Goal: Complete application form: Complete application form

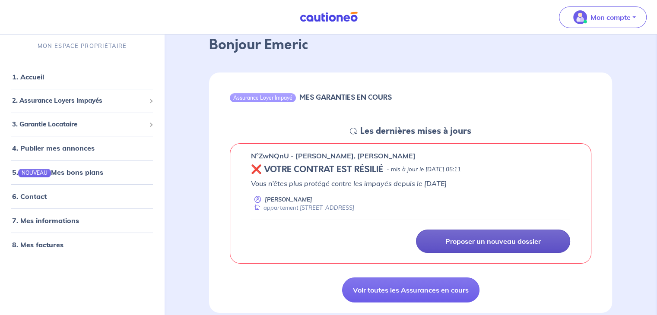
scroll to position [43, 0]
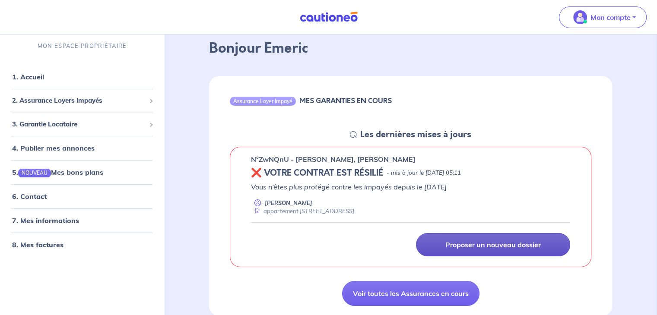
click at [477, 247] on p "Proposer un nouveau dossier" at bounding box center [492, 244] width 95 height 9
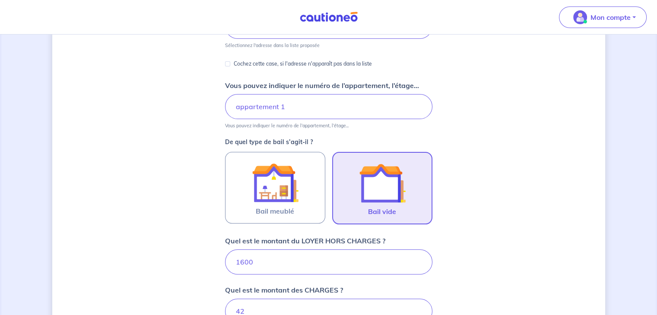
scroll to position [171, 0]
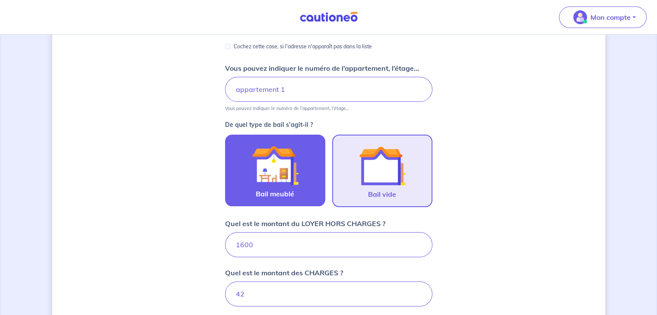
click at [274, 153] on img at bounding box center [275, 165] width 47 height 47
click at [0, 0] on input "Bail meublé" at bounding box center [0, 0] width 0 height 0
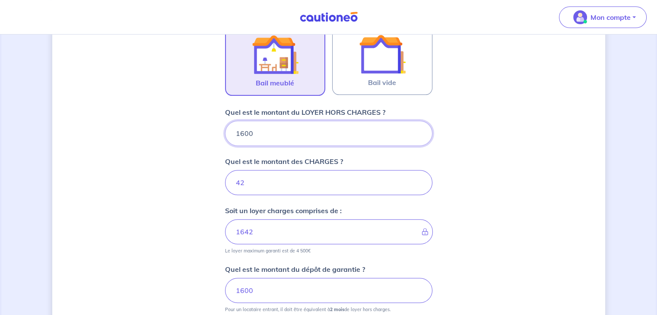
scroll to position [273, 0]
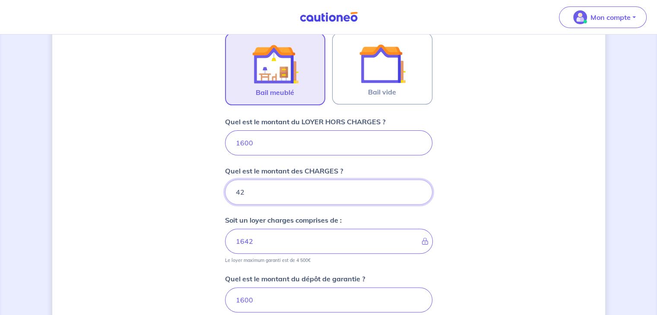
click at [259, 191] on input "42" at bounding box center [328, 192] width 207 height 25
click at [233, 191] on input "42" at bounding box center [328, 192] width 207 height 25
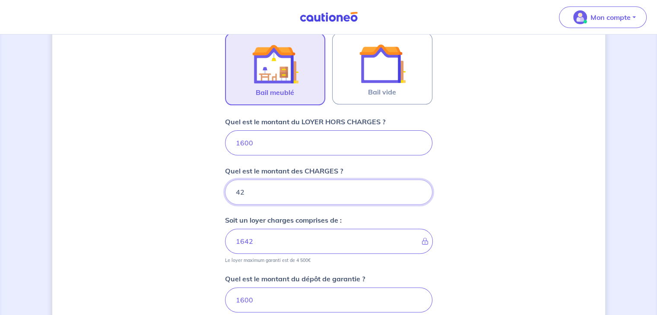
click at [241, 192] on input "42" at bounding box center [328, 192] width 207 height 25
type input "50"
type input "1650"
type input "50"
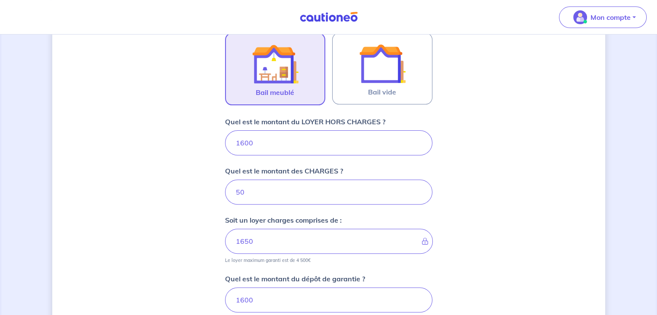
click at [150, 177] on div "Dites-nous en plus sur votre bien Où se situe votre bien en location ? [STREET_…" at bounding box center [328, 140] width 553 height 736
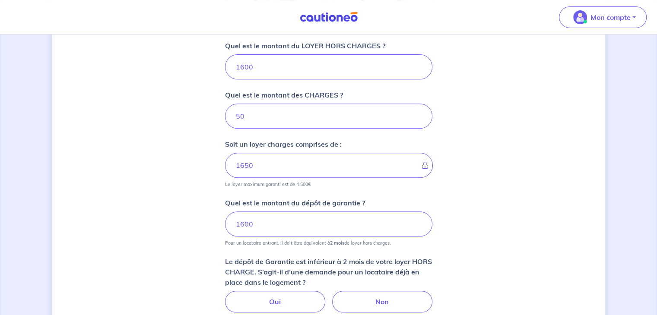
scroll to position [359, 0]
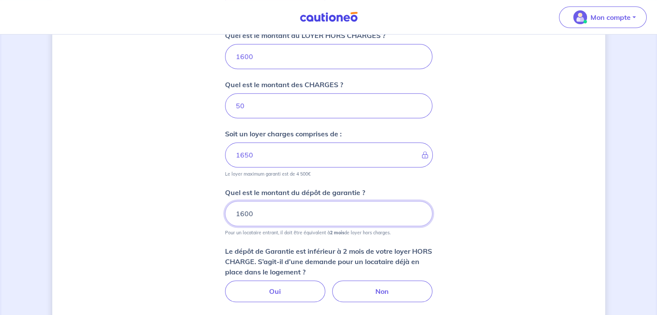
click at [260, 212] on input "1600" at bounding box center [328, 213] width 207 height 25
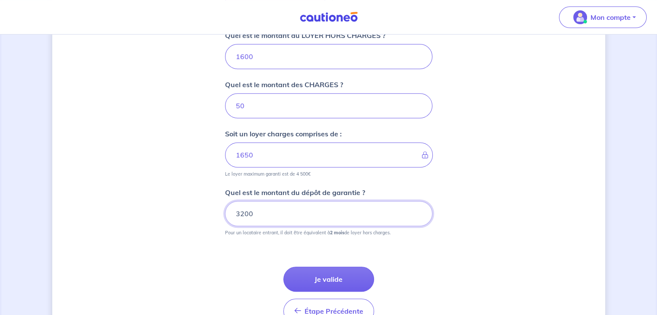
type input "3200"
click at [209, 203] on div "Dites-nous en plus sur votre bien Où se situe votre bien en location ? [STREET_…" at bounding box center [328, 20] width 553 height 669
click at [347, 278] on button "Je valide" at bounding box center [328, 279] width 91 height 25
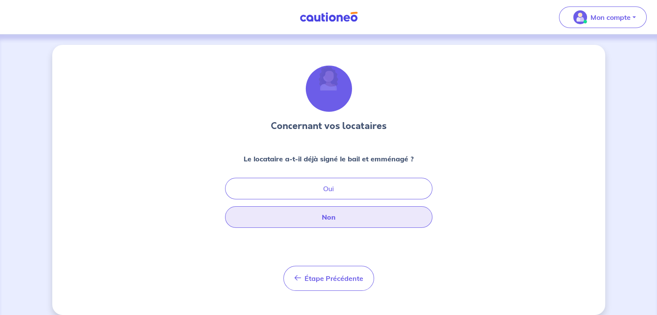
click at [333, 216] on button "Non" at bounding box center [328, 217] width 207 height 22
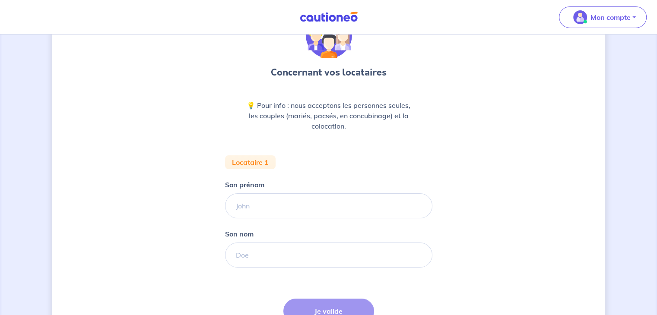
scroll to position [86, 0]
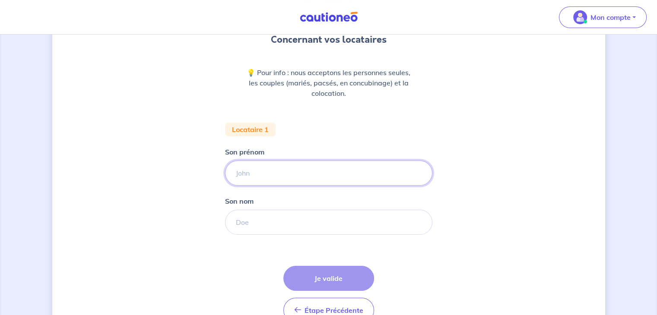
click at [326, 178] on input "Son prénom" at bounding box center [328, 173] width 207 height 25
click at [326, 177] on input "[PERSON_NAME]" at bounding box center [328, 173] width 207 height 25
click at [326, 176] on input "[PERSON_NAME]" at bounding box center [328, 173] width 207 height 25
type input "m"
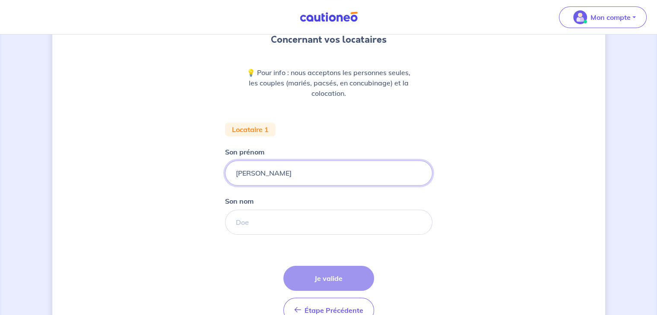
type input "[PERSON_NAME]"
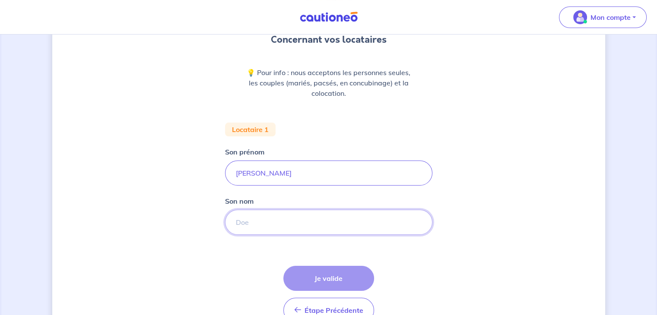
click at [252, 228] on input "Son nom" at bounding box center [328, 222] width 207 height 25
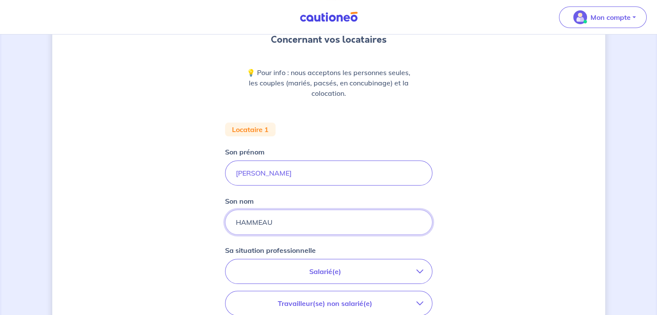
click at [253, 223] on input "HAMMEAU" at bounding box center [328, 222] width 207 height 25
type input "HAMEAU"
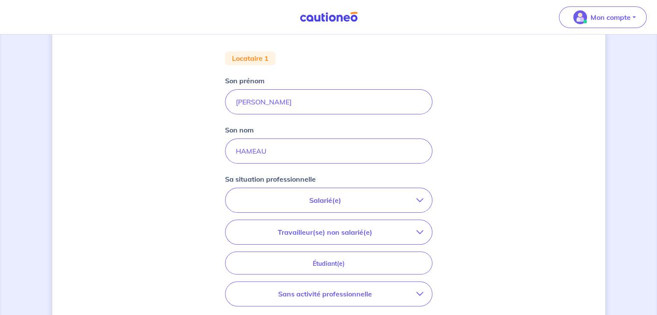
scroll to position [173, 0]
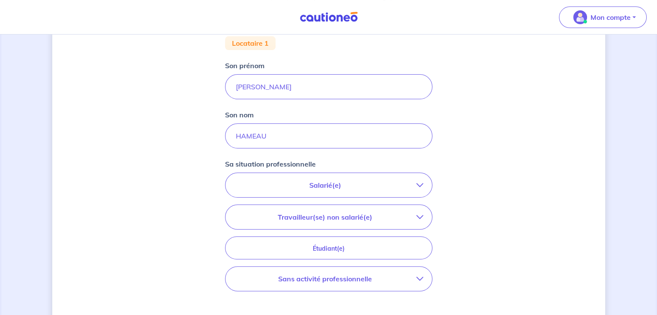
click at [343, 184] on p "Salarié(e)" at bounding box center [325, 185] width 182 height 10
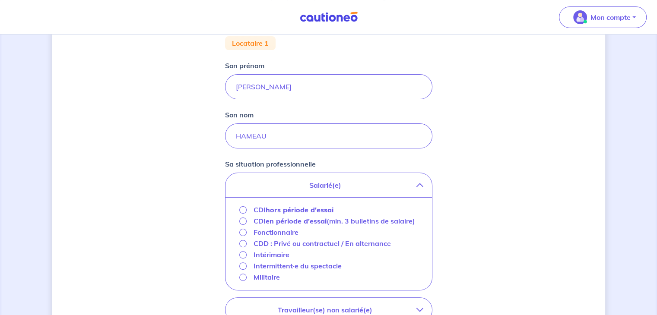
click at [247, 206] on div "CDI hors période d'essai" at bounding box center [286, 210] width 95 height 10
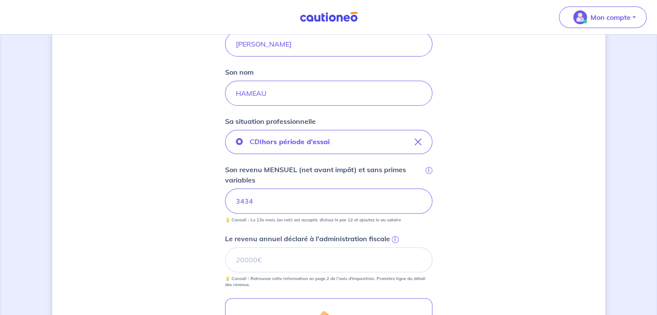
scroll to position [216, 0]
click at [288, 254] on input "Le revenu annuel déclaré à l'administration fiscale i" at bounding box center [328, 259] width 207 height 25
type input "25997"
click at [171, 256] on div "Concernant vos locataires 💡 Pour info : nous acceptons les personnes seules, le…" at bounding box center [328, 166] width 553 height 674
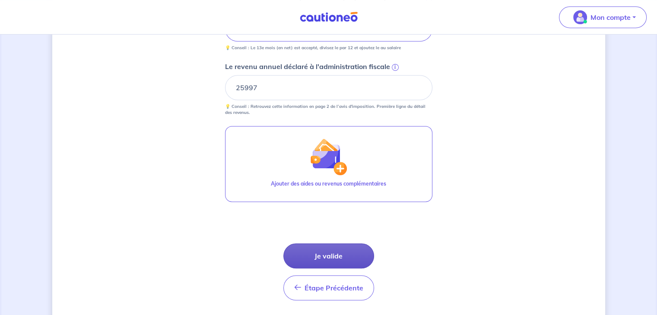
scroll to position [389, 0]
click at [309, 252] on button "Je valide" at bounding box center [328, 255] width 91 height 25
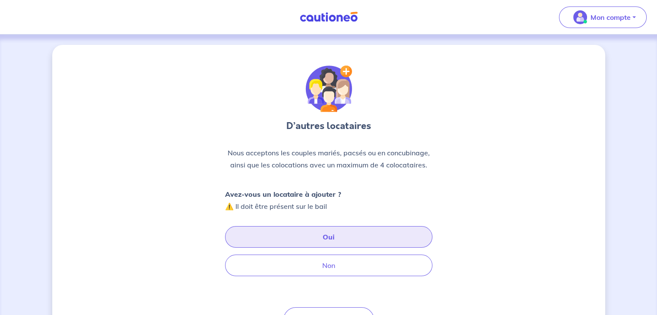
click at [316, 237] on button "Oui" at bounding box center [328, 237] width 207 height 22
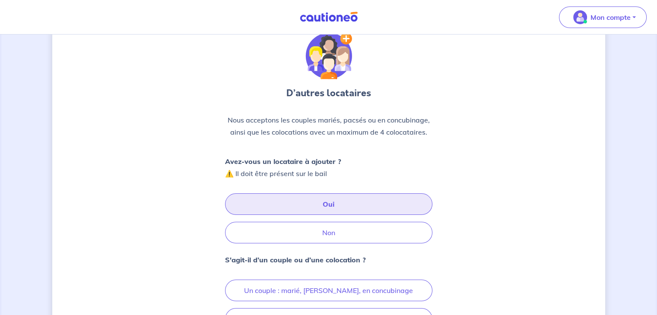
scroll to position [130, 0]
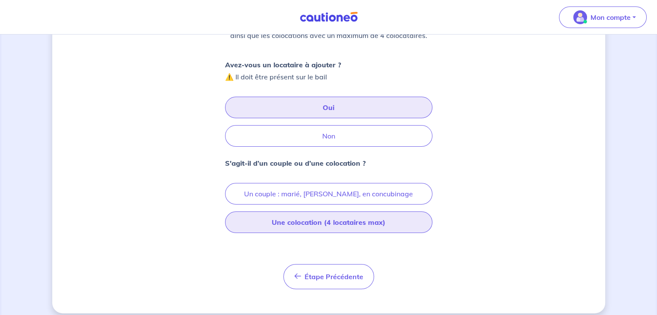
click at [334, 223] on button "Une colocation (4 locataires max)" at bounding box center [328, 223] width 207 height 22
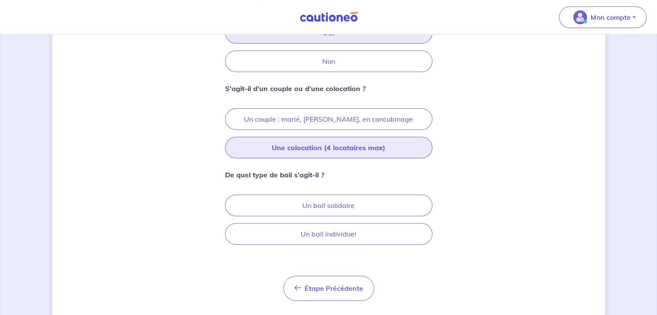
scroll to position [216, 0]
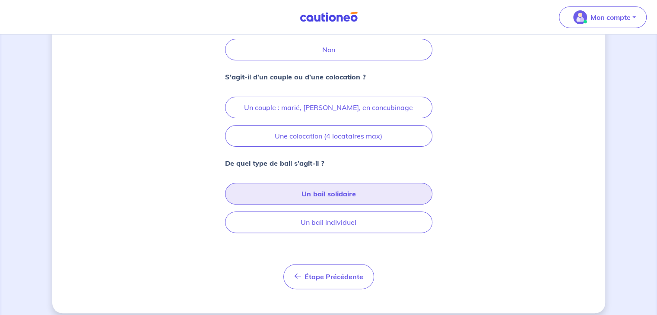
click at [352, 191] on button "Un bail solidaire" at bounding box center [328, 194] width 207 height 22
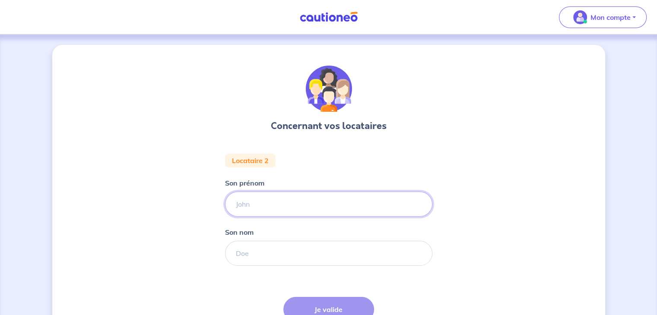
click at [287, 214] on input "Son prénom" at bounding box center [328, 204] width 207 height 25
type input "Marine"
click at [274, 262] on input "Son nom" at bounding box center [328, 253] width 207 height 25
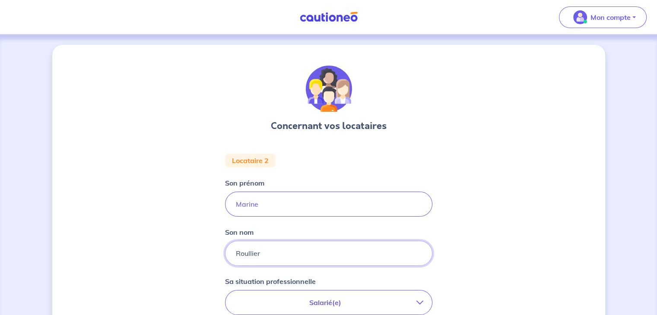
type input "Roullier"
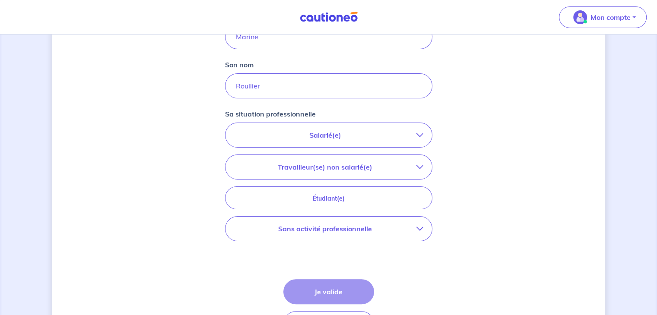
scroll to position [173, 0]
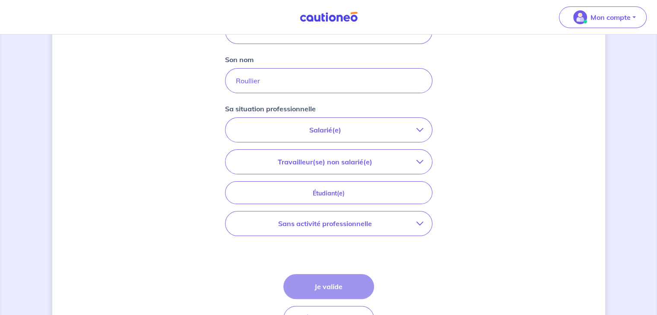
click at [353, 125] on p "Salarié(e)" at bounding box center [325, 130] width 182 height 10
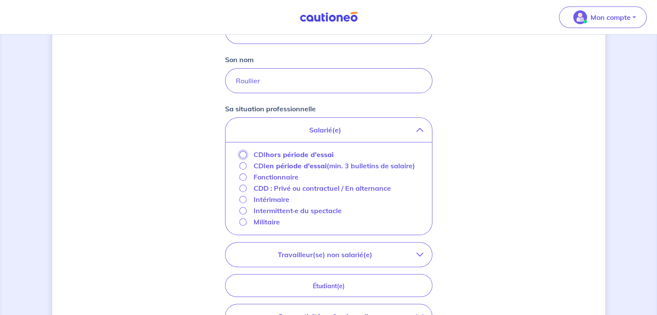
click at [242, 156] on input "CDI hors période d'essai" at bounding box center [242, 154] width 7 height 7
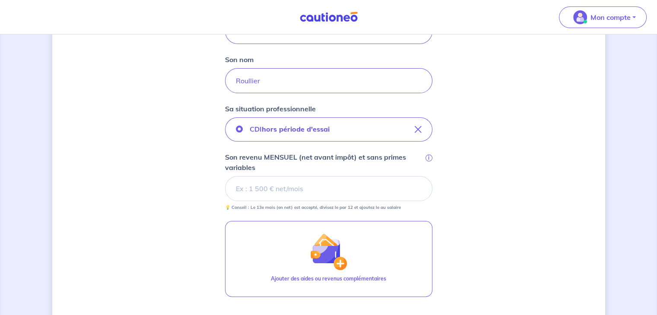
click at [288, 190] on input "Son revenu MENSUEL (net avant impôt) et sans primes variables i" at bounding box center [328, 188] width 207 height 25
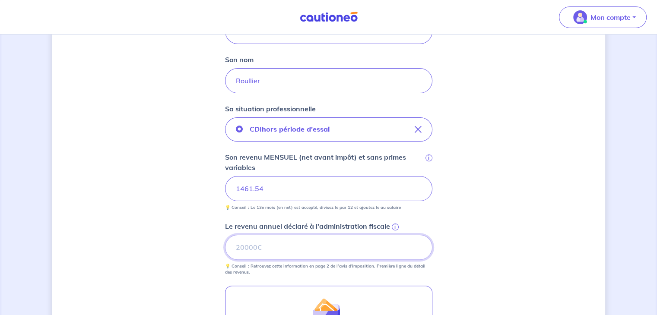
click at [304, 241] on input "Le revenu annuel déclaré à l'administration fiscale i" at bounding box center [328, 247] width 207 height 25
type input "17843"
click at [483, 218] on div "Concernant vos locataires Locataire 2 Son prénom Marine Son nom Roullier Sa sit…" at bounding box center [328, 181] width 553 height 619
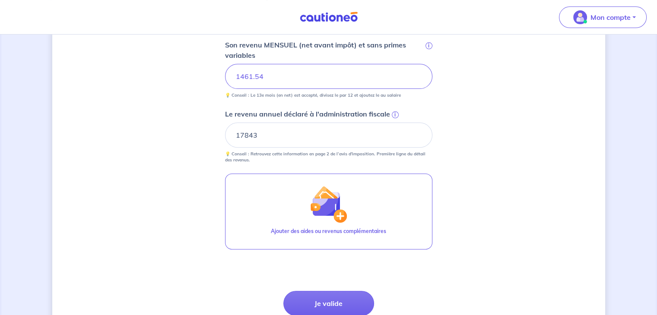
scroll to position [345, 0]
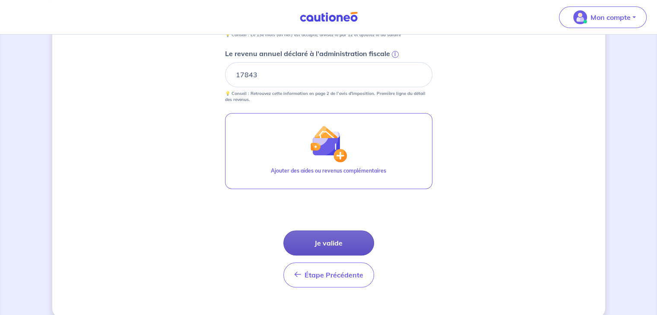
click at [344, 237] on button "Je valide" at bounding box center [328, 243] width 91 height 25
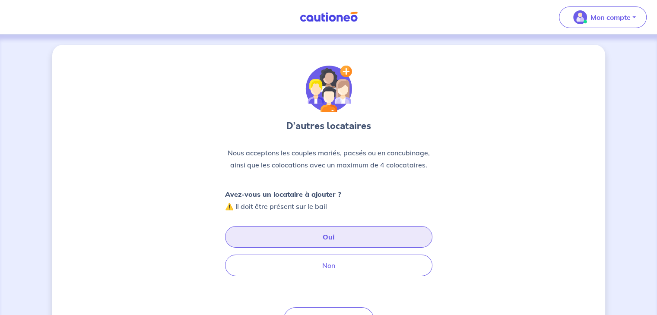
click at [352, 235] on button "Oui" at bounding box center [328, 237] width 207 height 22
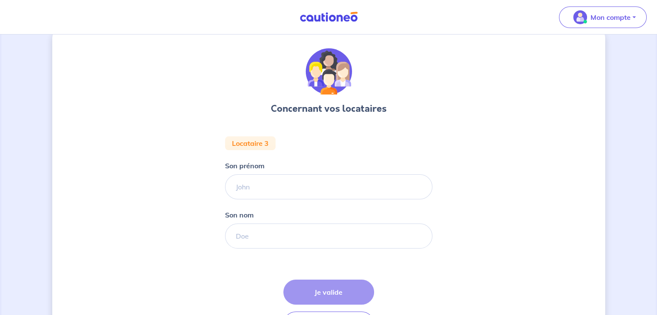
scroll to position [79, 0]
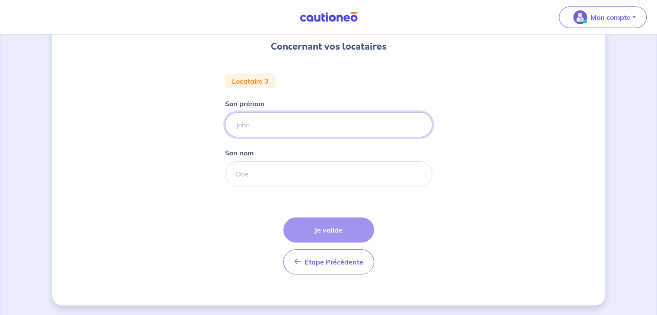
click at [271, 133] on input "Son prénom" at bounding box center [328, 124] width 207 height 25
click at [292, 120] on input "Son prénom" at bounding box center [328, 124] width 207 height 25
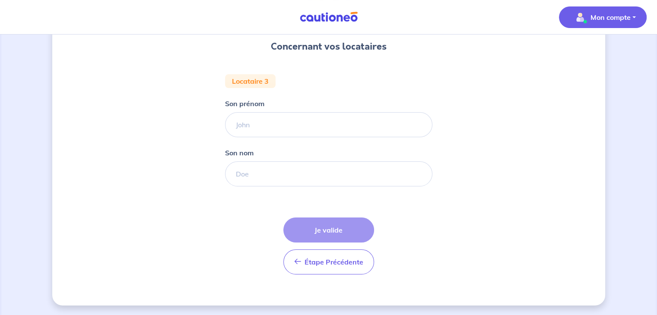
click at [635, 16] on button "Mon compte" at bounding box center [603, 17] width 88 height 22
click at [480, 85] on div "Concernant vos locataires Locataire 3 Son prénom Son nom Étape Précédente Précé…" at bounding box center [328, 135] width 553 height 340
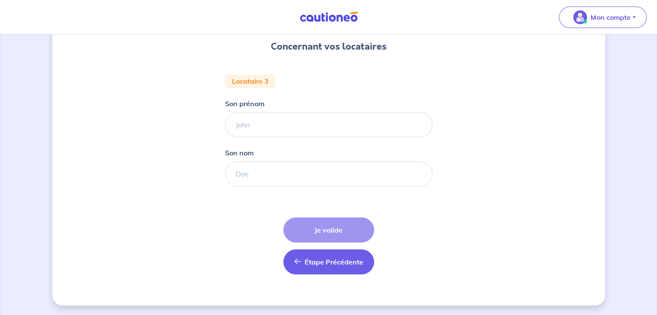
click at [332, 271] on button "Étape Précédente Précédent" at bounding box center [328, 262] width 91 height 25
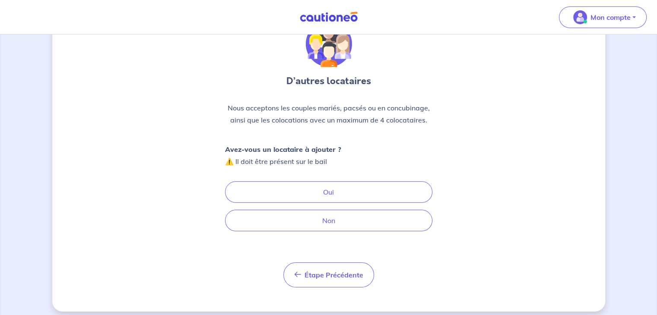
scroll to position [51, 0]
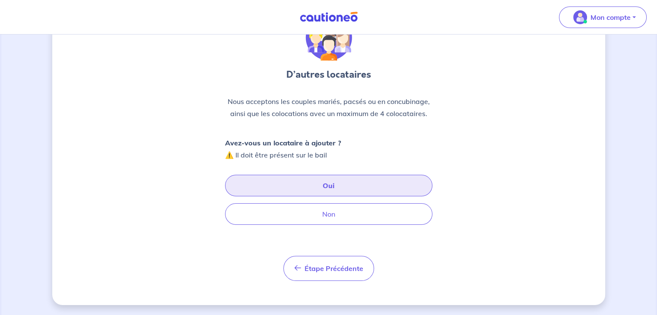
click at [332, 183] on button "Oui" at bounding box center [328, 186] width 207 height 22
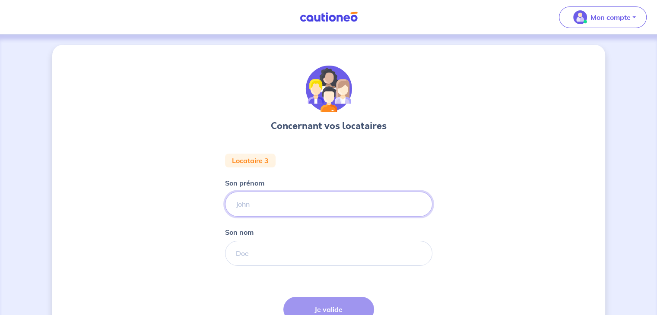
click at [245, 206] on input "Son prénom" at bounding box center [328, 204] width 207 height 25
type input "l"
type input "[PERSON_NAME]"
click at [452, 175] on div "Concernant vos locataires Locataire 3 Son prénom [PERSON_NAME] nom Étape Précéd…" at bounding box center [328, 215] width 553 height 340
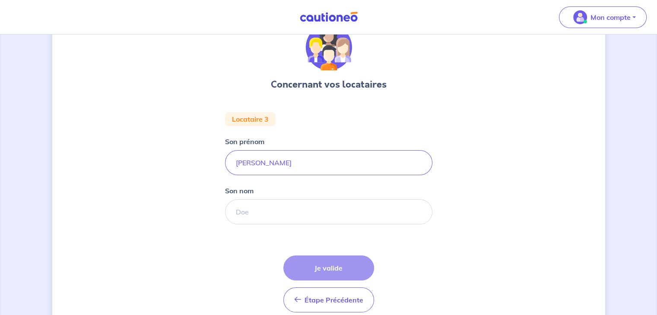
scroll to position [43, 0]
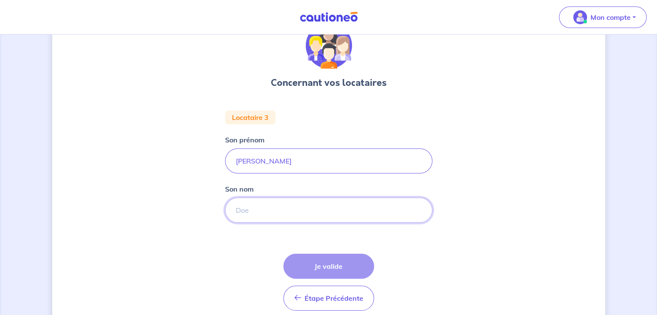
click at [263, 216] on input "Son nom" at bounding box center [328, 210] width 207 height 25
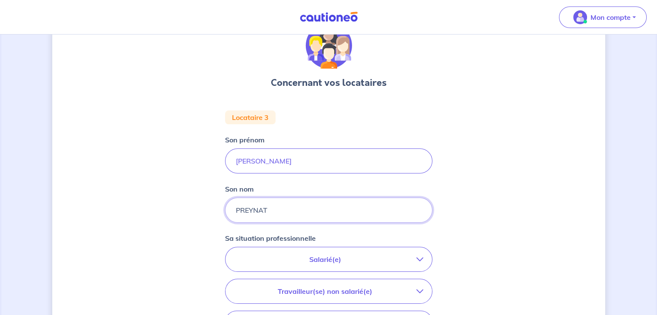
type input "PREYNAT"
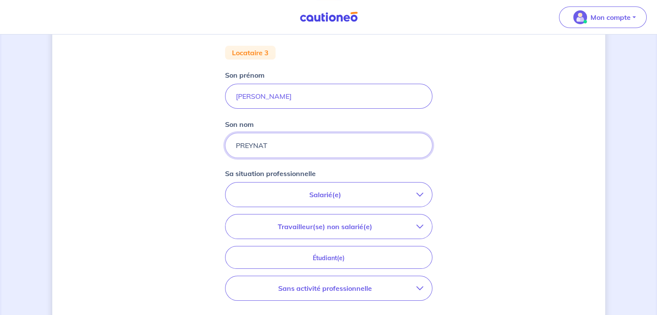
scroll to position [130, 0]
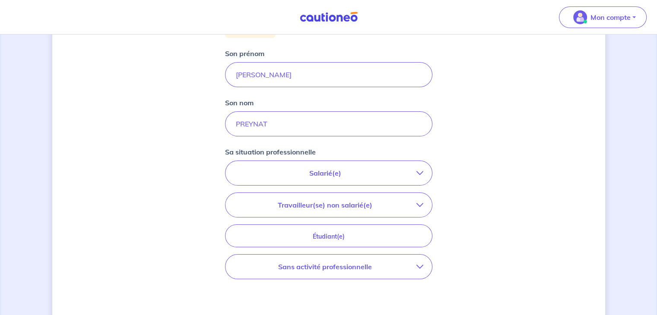
click at [326, 173] on p "Salarié(e)" at bounding box center [325, 173] width 182 height 10
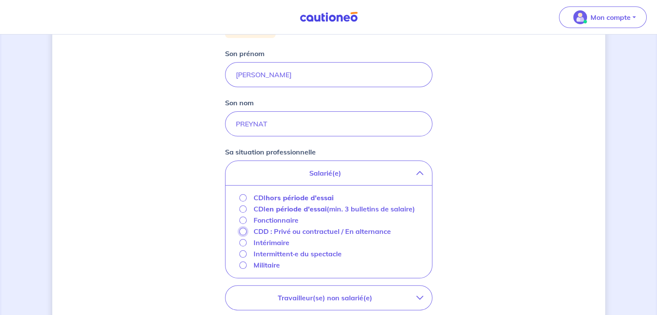
click at [244, 230] on input "CDD : Privé ou contractuel / En alternance" at bounding box center [242, 231] width 7 height 7
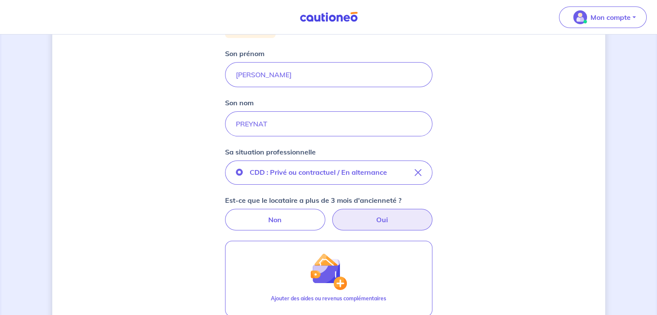
click at [401, 221] on label "Oui" at bounding box center [382, 220] width 100 height 22
click at [331, 215] on input "Oui" at bounding box center [329, 212] width 6 height 6
radio input "true"
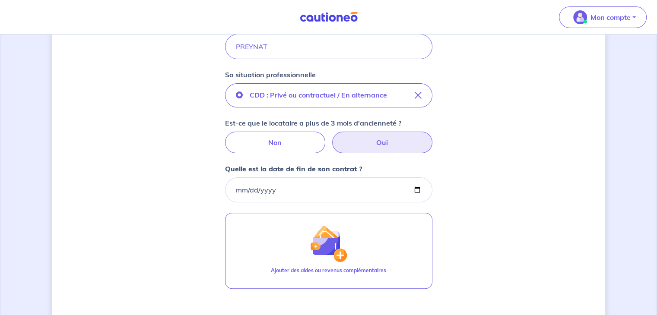
scroll to position [216, 0]
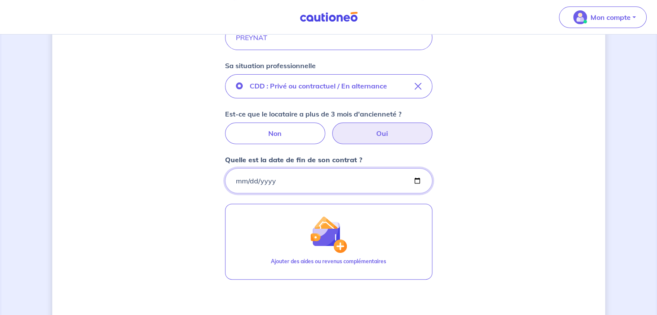
click at [252, 177] on input "Quelle est la date de fin de son contrat ?" at bounding box center [328, 180] width 207 height 25
click at [235, 181] on input "Quelle est la date de fin de son contrat ?" at bounding box center [328, 180] width 207 height 25
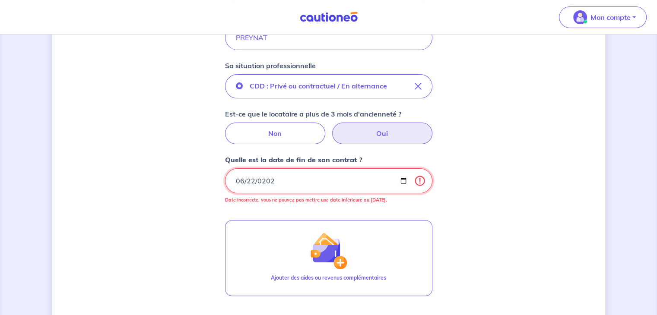
type input "[DATE]"
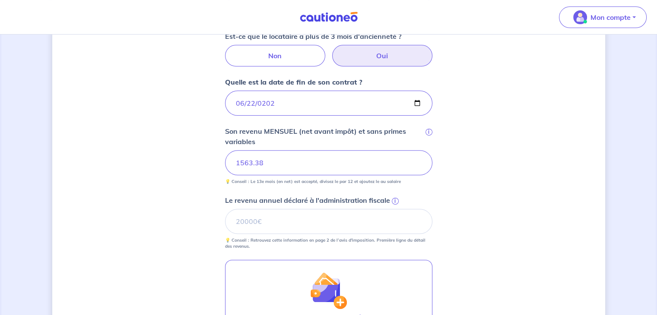
scroll to position [302, 0]
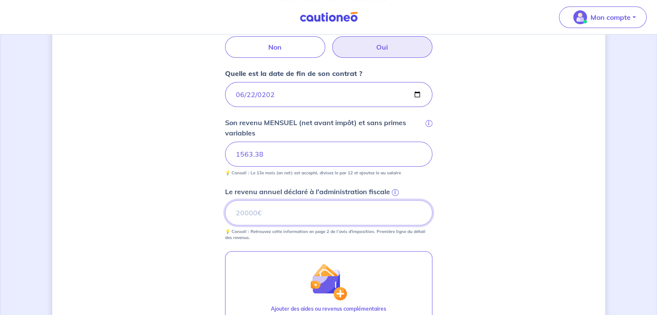
click at [244, 212] on input "Le revenu annuel déclaré à l'administration fiscale i" at bounding box center [328, 212] width 207 height 25
type input "19003"
click at [162, 215] on div "Concernant vos locataires Locataire 3 Son prénom [PERSON_NAME] nom PREYNAT Sa s…" at bounding box center [328, 100] width 553 height 714
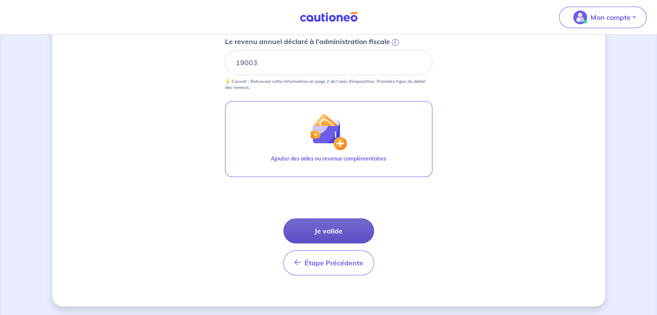
click at [308, 230] on button "Je valide" at bounding box center [328, 230] width 91 height 25
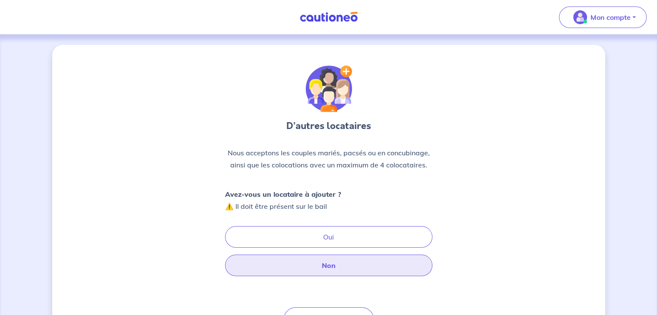
click at [310, 270] on button "Non" at bounding box center [328, 266] width 207 height 22
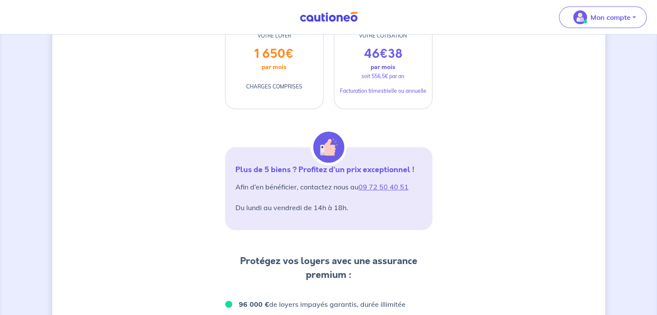
scroll to position [27, 0]
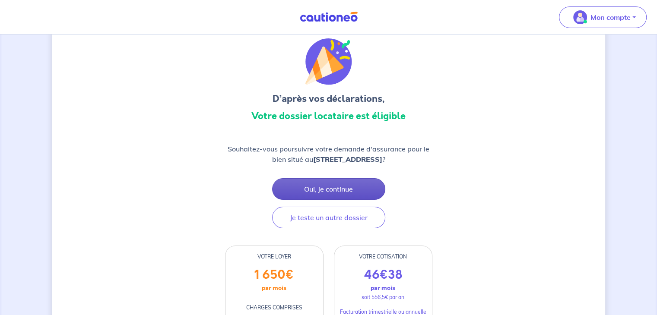
click at [333, 187] on button "Oui, je continue" at bounding box center [328, 189] width 113 height 22
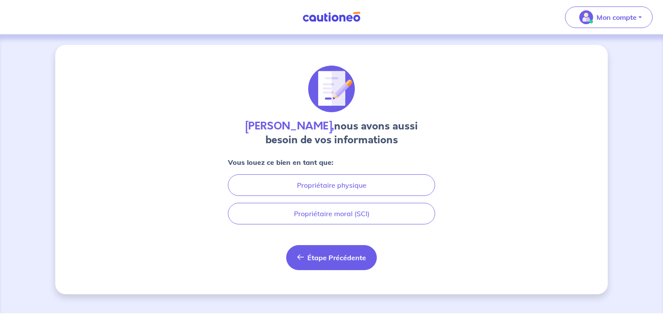
click at [325, 262] on button "Étape Précédente Précédent" at bounding box center [331, 257] width 91 height 25
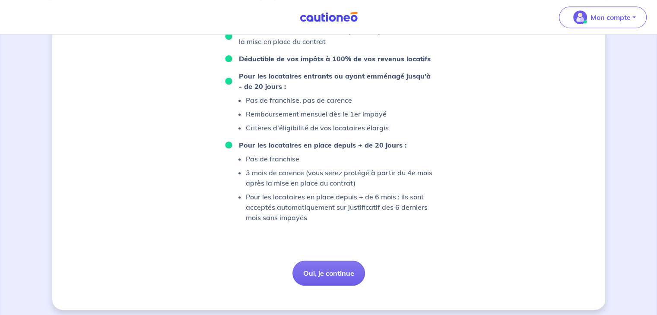
scroll to position [588, 0]
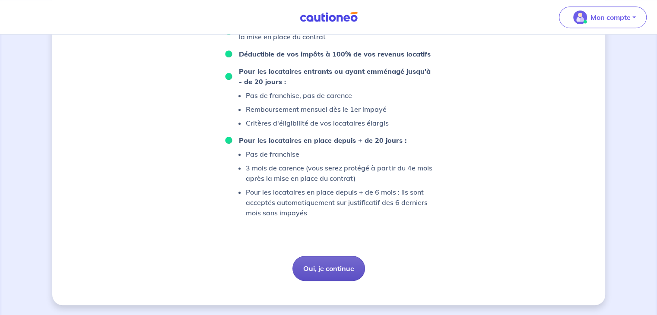
click at [322, 264] on button "Oui, je continue" at bounding box center [328, 268] width 73 height 25
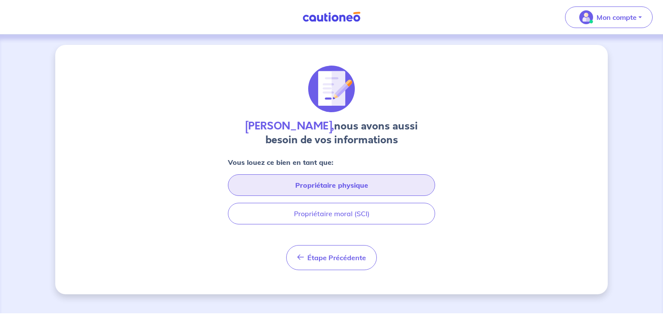
click at [338, 185] on button "Propriétaire physique" at bounding box center [331, 185] width 207 height 22
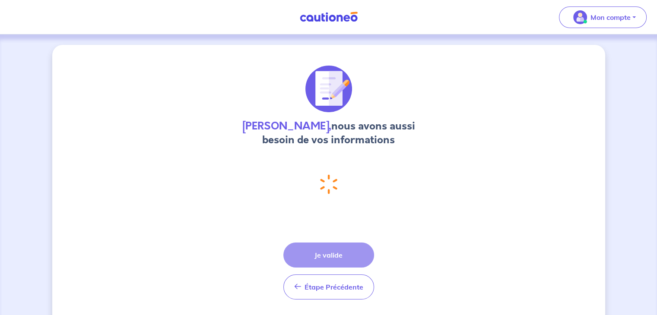
select select "FR"
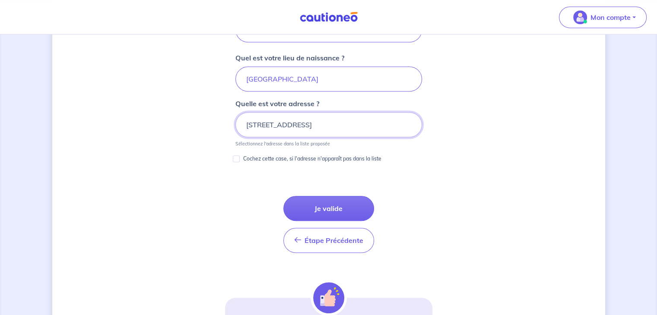
scroll to position [526, 0]
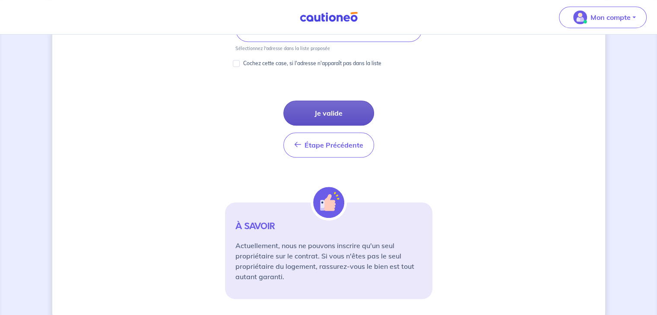
click at [330, 110] on button "Je valide" at bounding box center [328, 113] width 91 height 25
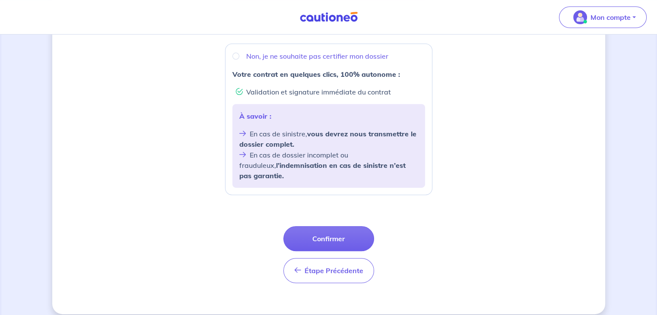
scroll to position [332, 0]
click at [324, 226] on button "Confirmer" at bounding box center [328, 238] width 91 height 25
click at [324, 226] on div "Étape Précédente Précédent Confirmer Confirmer" at bounding box center [328, 254] width 91 height 57
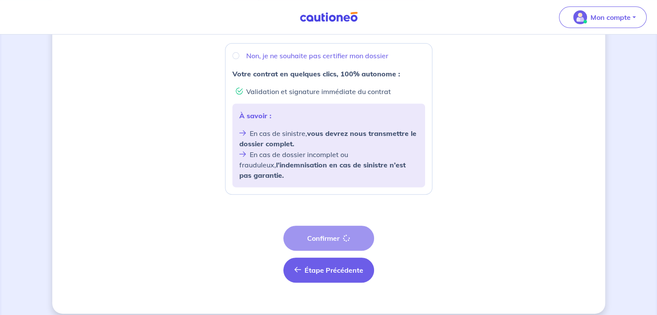
click at [316, 266] on span "Étape Précédente" at bounding box center [333, 270] width 59 height 9
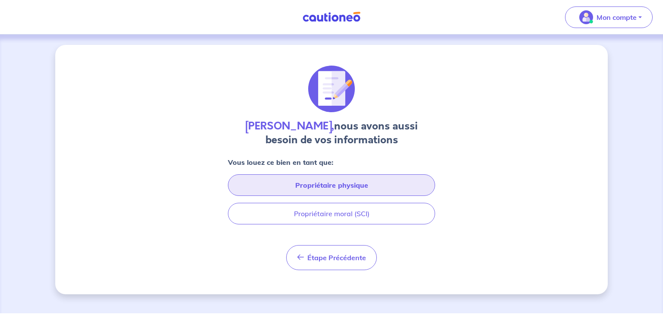
click at [332, 186] on button "Propriétaire physique" at bounding box center [331, 185] width 207 height 22
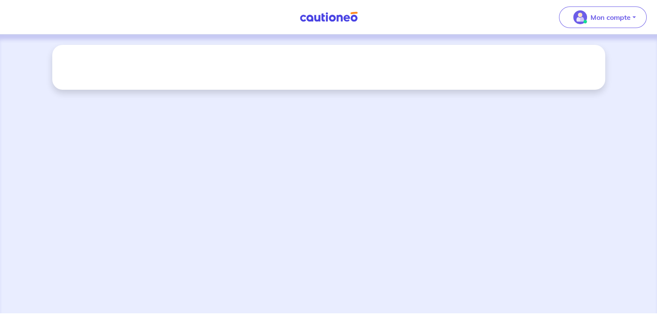
select select "FR"
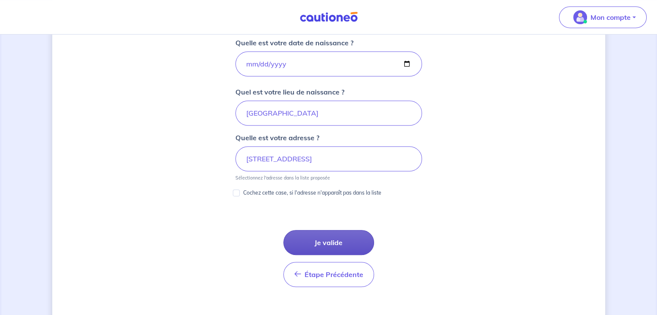
click at [326, 240] on button "Je valide" at bounding box center [328, 242] width 91 height 25
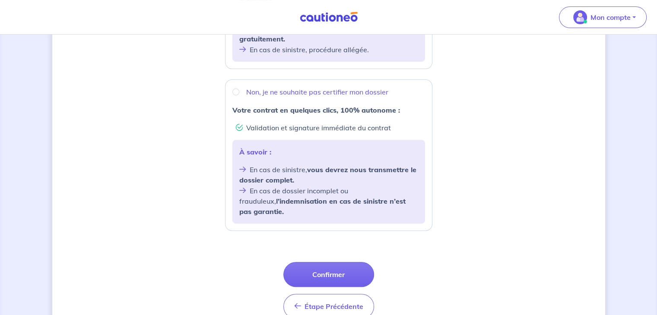
scroll to position [302, 0]
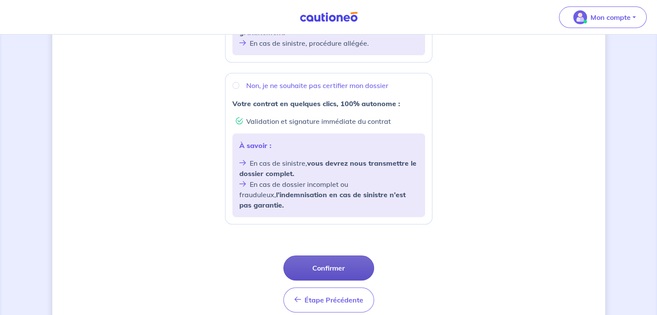
click at [325, 259] on button "Confirmer" at bounding box center [328, 268] width 91 height 25
click at [235, 89] on input "Non, je ne souhaite pas certifier mon dossier" at bounding box center [235, 85] width 7 height 7
radio input "true"
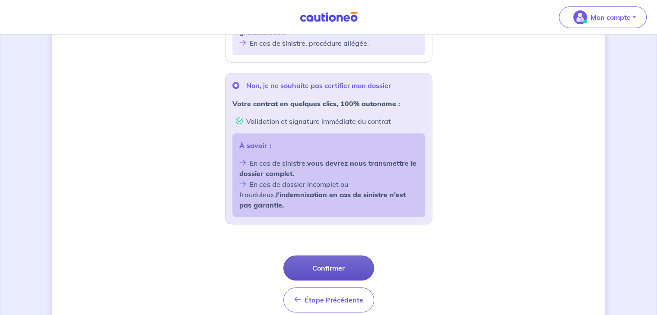
click at [335, 256] on button "Confirmer" at bounding box center [328, 268] width 91 height 25
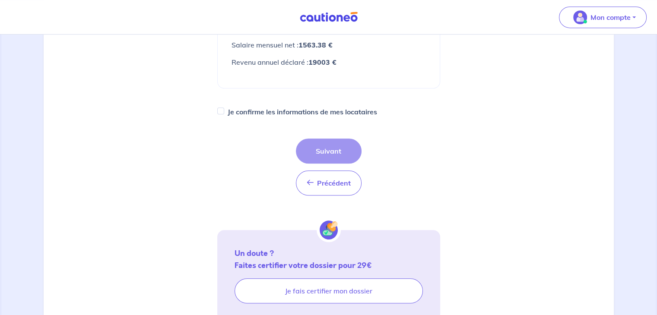
scroll to position [432, 0]
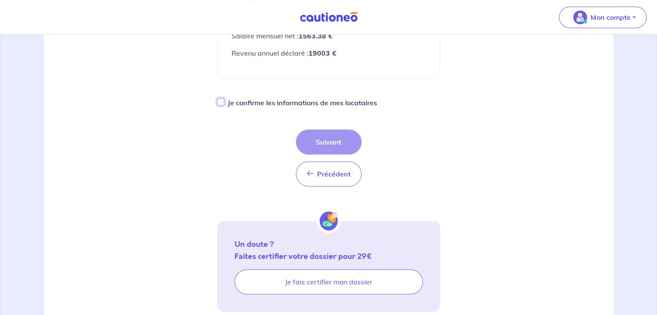
click at [220, 98] on input "Je confirme les informations de mes locataires" at bounding box center [220, 101] width 7 height 7
checkbox input "true"
click at [351, 130] on button "Suivant" at bounding box center [329, 142] width 66 height 25
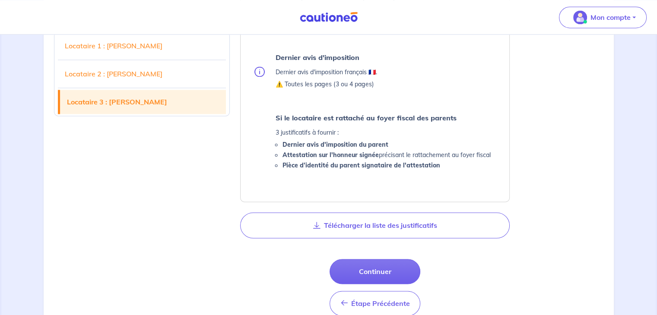
scroll to position [1252, 0]
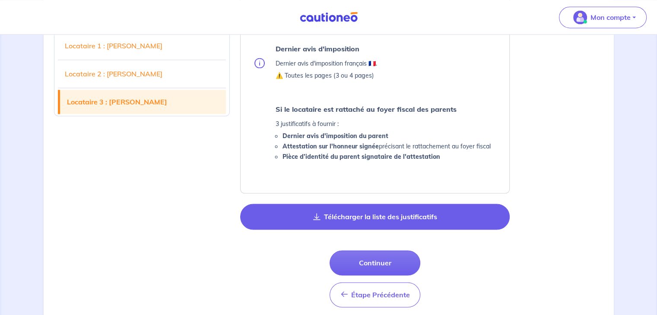
click at [389, 217] on button "Télécharger la liste des justificatifs" at bounding box center [374, 217] width 269 height 26
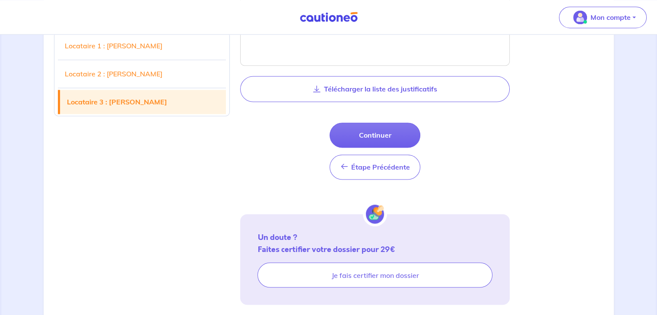
scroll to position [1382, 0]
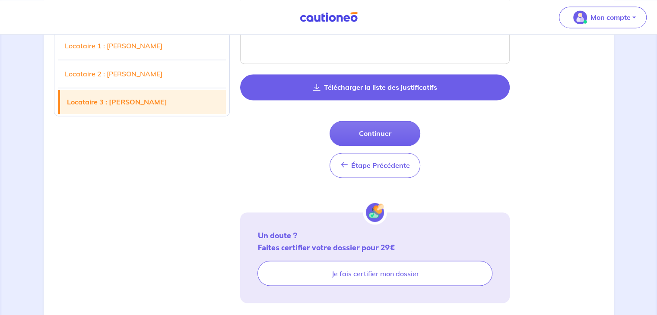
click at [366, 80] on button "Télécharger la liste des justificatifs" at bounding box center [374, 87] width 269 height 26
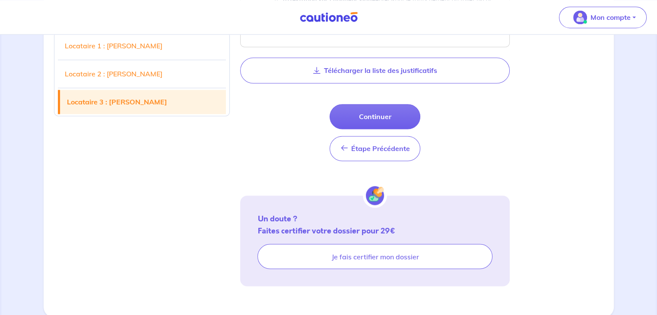
scroll to position [1399, 0]
click at [379, 111] on button "Continuer" at bounding box center [374, 115] width 91 height 25
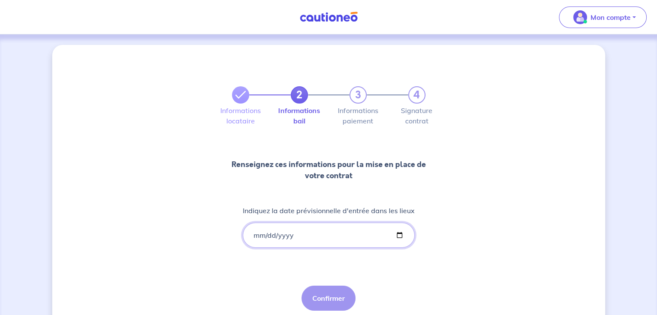
click at [258, 235] on input "Indiquez la date prévisionnelle d'entrée dans les lieux" at bounding box center [329, 235] width 172 height 25
click at [254, 237] on input "Indiquez la date prévisionnelle d'entrée dans les lieux" at bounding box center [329, 235] width 172 height 25
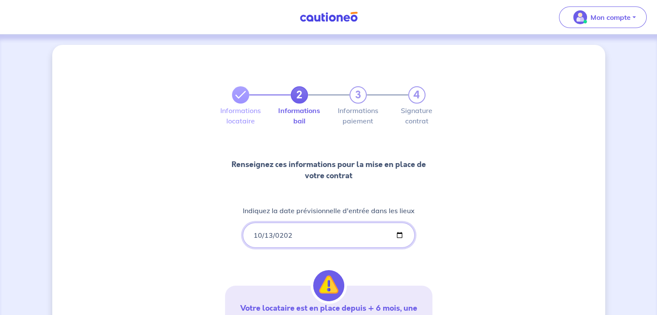
type input "[DATE]"
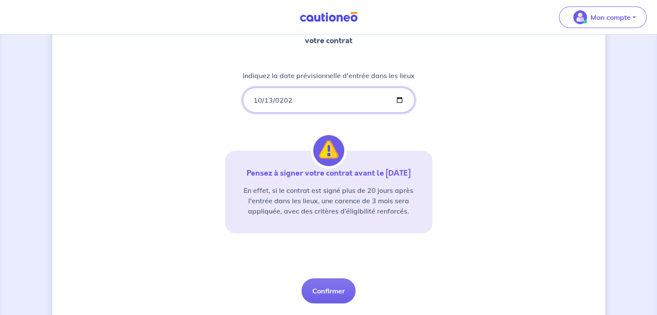
scroll to position [158, 0]
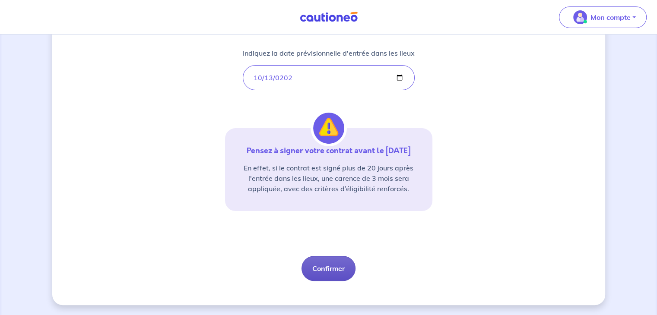
click at [323, 271] on button "Confirmer" at bounding box center [328, 268] width 54 height 25
select select "FR"
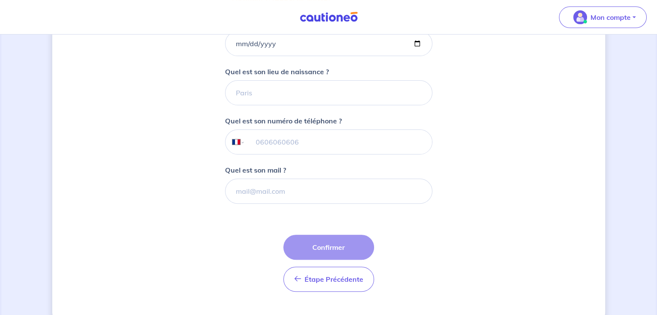
scroll to position [231, 0]
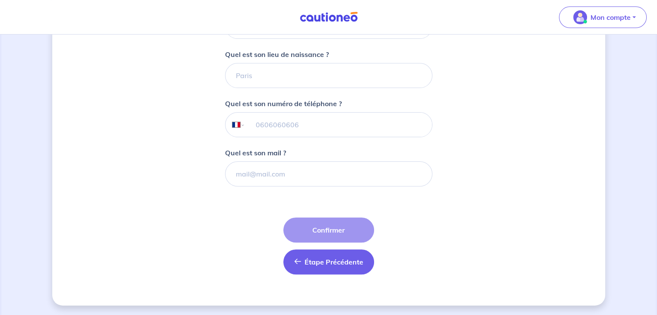
click at [324, 256] on button "Étape Précédente Précédent" at bounding box center [328, 262] width 91 height 25
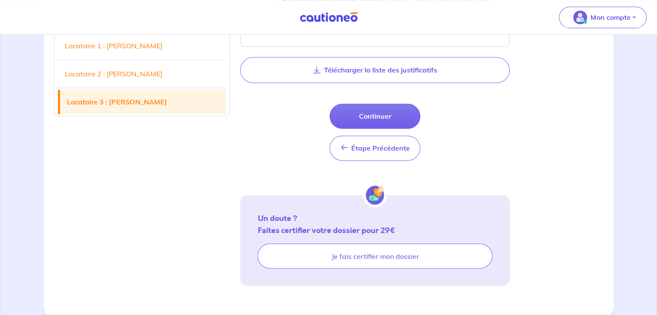
scroll to position [1399, 0]
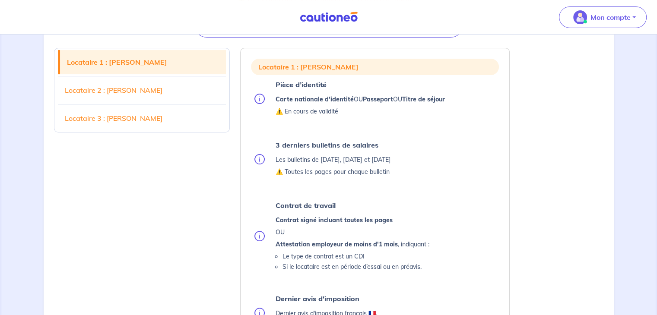
click at [321, 16] on img at bounding box center [328, 17] width 65 height 11
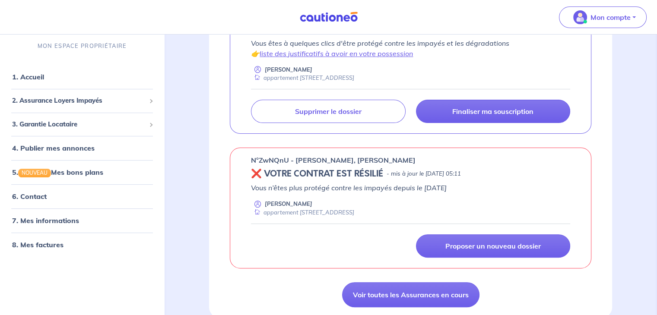
scroll to position [216, 0]
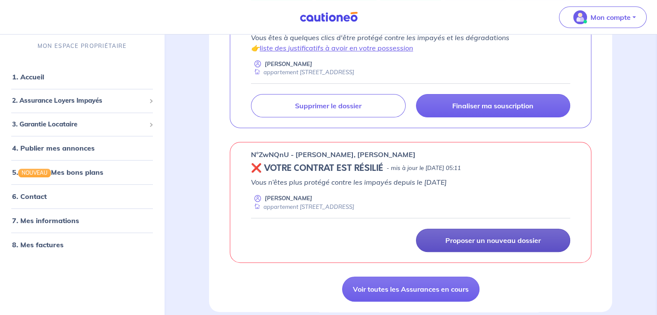
click at [501, 246] on link "Proposer un nouveau dossier" at bounding box center [493, 240] width 154 height 23
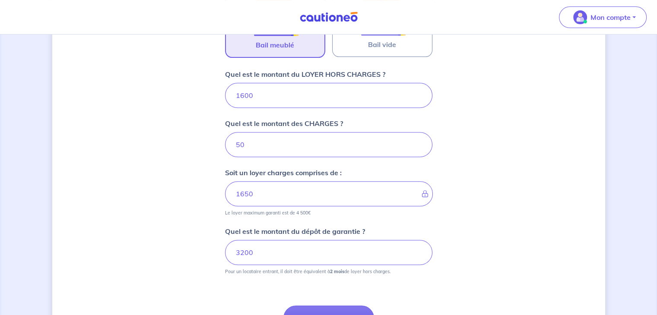
scroll to position [344, 0]
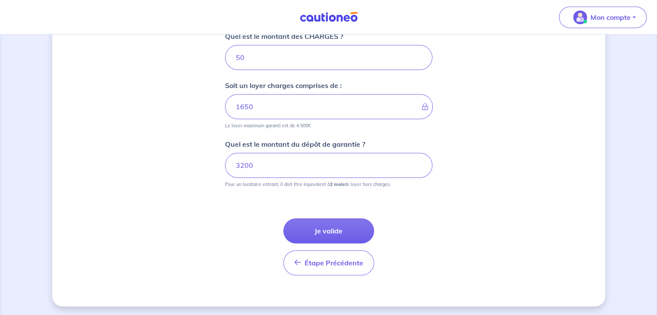
click at [330, 229] on button "Je valide" at bounding box center [328, 230] width 91 height 25
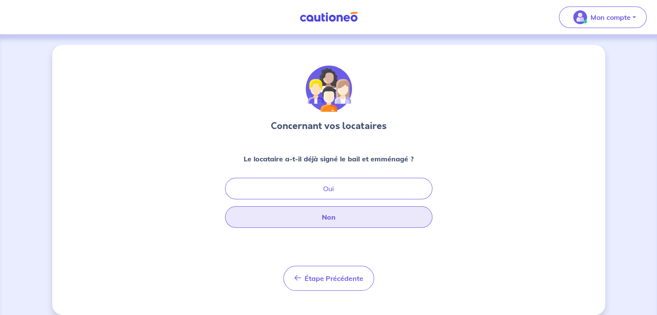
click at [330, 216] on button "Non" at bounding box center [328, 217] width 207 height 22
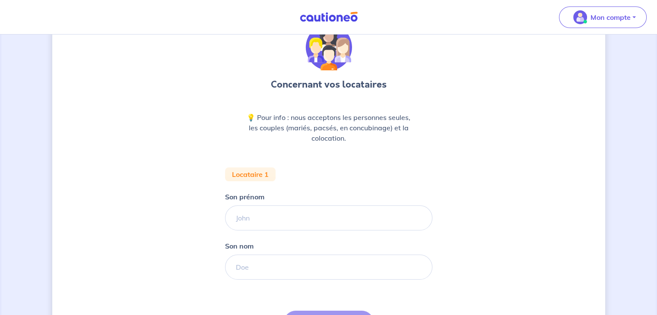
scroll to position [43, 0]
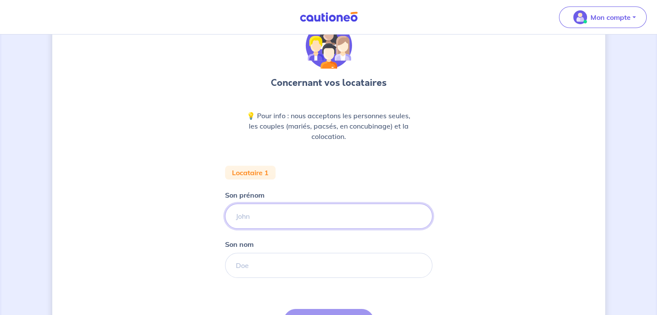
click at [298, 206] on input "Son prénom" at bounding box center [328, 216] width 207 height 25
type input "B"
type input "[PERSON_NAME]"
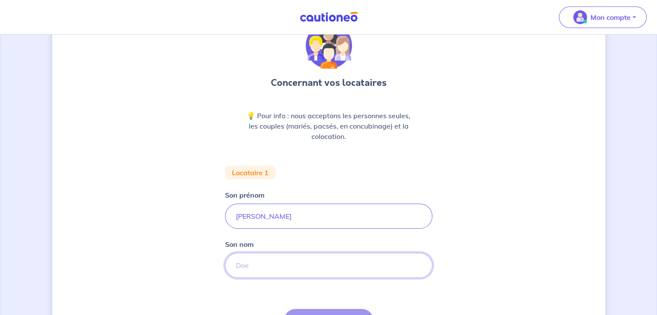
click at [265, 275] on input "Son nom" at bounding box center [328, 265] width 207 height 25
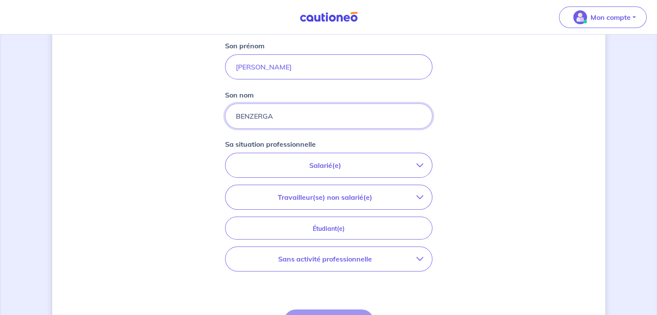
scroll to position [216, 0]
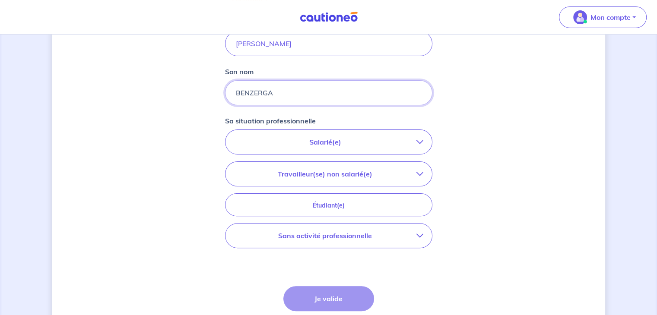
type input "BENZERGA"
click at [356, 235] on p "Sans activité professionnelle" at bounding box center [325, 236] width 182 height 10
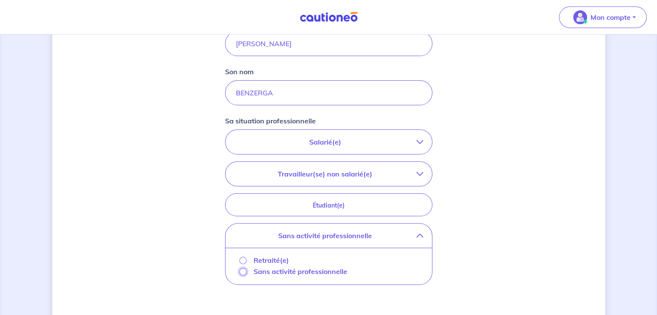
click at [244, 272] on input "Sans activité professionnelle" at bounding box center [242, 271] width 7 height 7
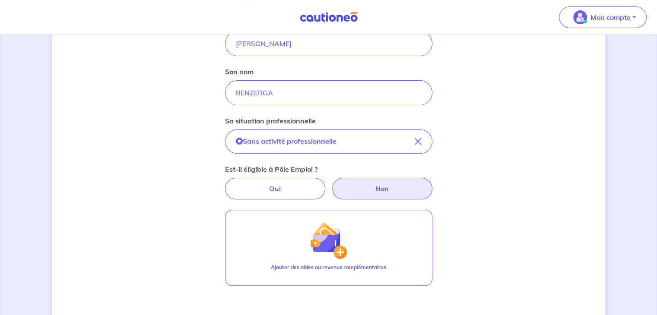
click at [375, 181] on label "Non" at bounding box center [382, 189] width 100 height 22
click at [331, 181] on input "Non" at bounding box center [329, 181] width 6 height 6
radio input "true"
click at [280, 188] on label "Oui" at bounding box center [275, 189] width 100 height 22
click at [326, 183] on input "Oui" at bounding box center [329, 181] width 6 height 6
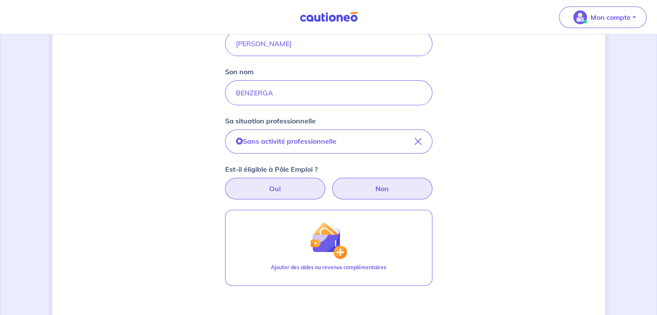
radio input "true"
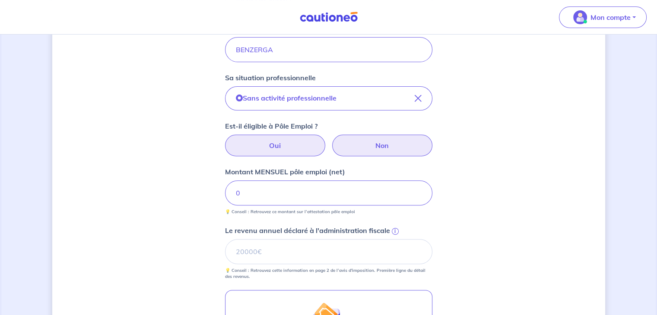
click at [389, 152] on label "Non" at bounding box center [382, 146] width 100 height 22
click at [331, 140] on input "Non" at bounding box center [329, 138] width 6 height 6
radio input "true"
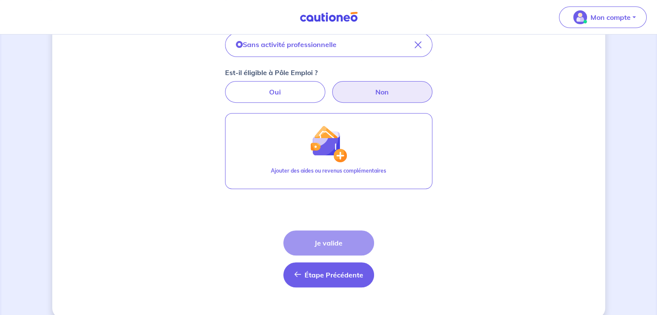
scroll to position [326, 0]
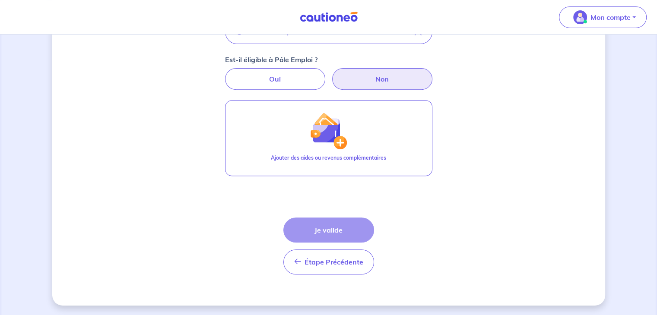
click at [332, 226] on div "Étape Précédente Précédent Je valide Je valide" at bounding box center [328, 246] width 91 height 57
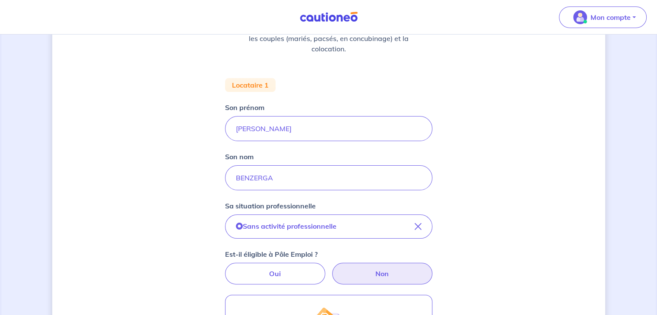
scroll to position [110, 0]
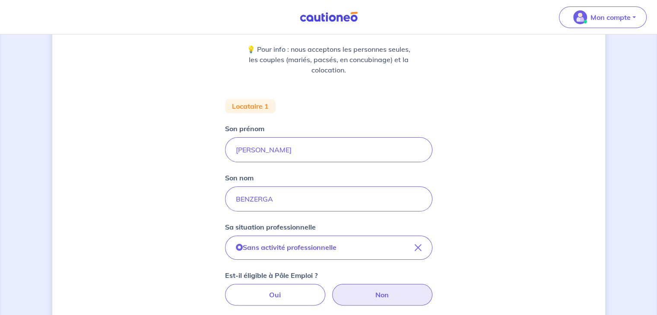
click at [339, 136] on div "Son prénom [PERSON_NAME]" at bounding box center [328, 142] width 207 height 39
click at [332, 150] on input "[PERSON_NAME]" at bounding box center [328, 149] width 207 height 25
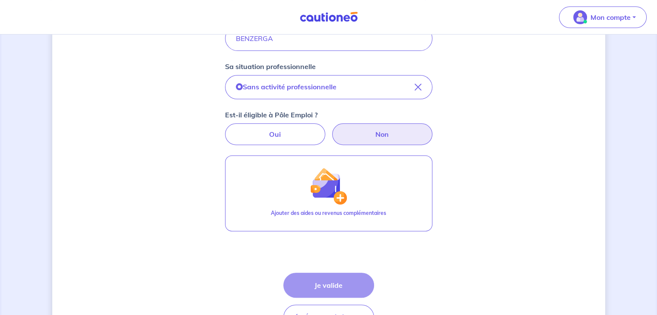
scroll to position [326, 0]
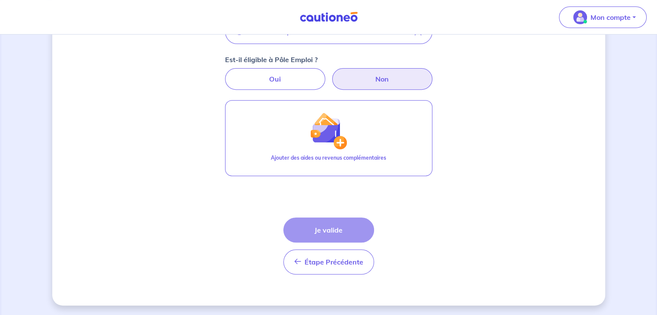
click at [383, 76] on label "Non" at bounding box center [382, 79] width 100 height 22
click at [331, 74] on input "Non" at bounding box center [329, 71] width 6 height 6
click at [335, 232] on div "Étape Précédente Précédent Je valide Je valide" at bounding box center [328, 246] width 91 height 57
click at [268, 82] on label "Oui" at bounding box center [275, 79] width 100 height 22
click at [326, 74] on input "Oui" at bounding box center [329, 71] width 6 height 6
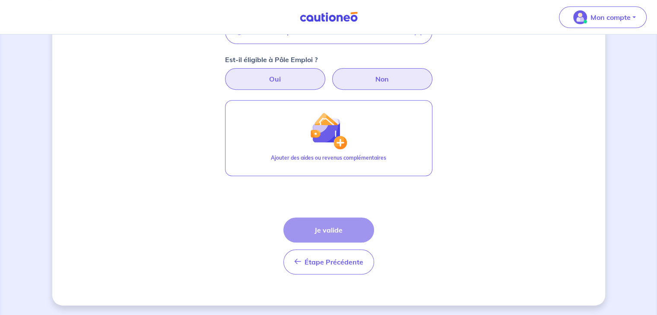
radio input "true"
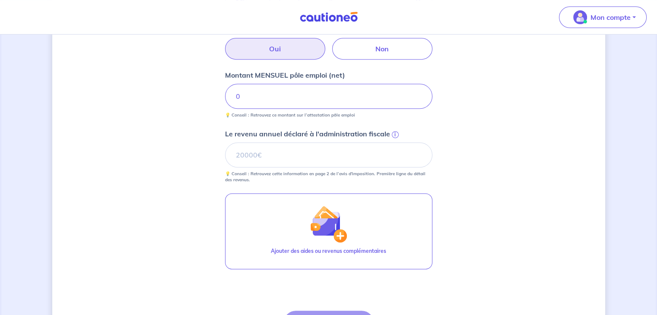
scroll to position [449, 0]
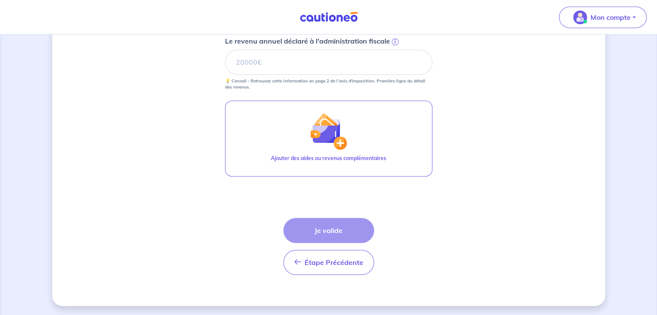
click at [325, 234] on div "Étape Précédente Précédent Je valide Je valide" at bounding box center [328, 246] width 91 height 57
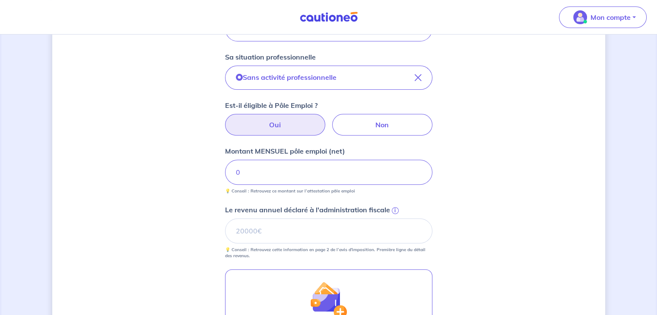
scroll to position [276, 0]
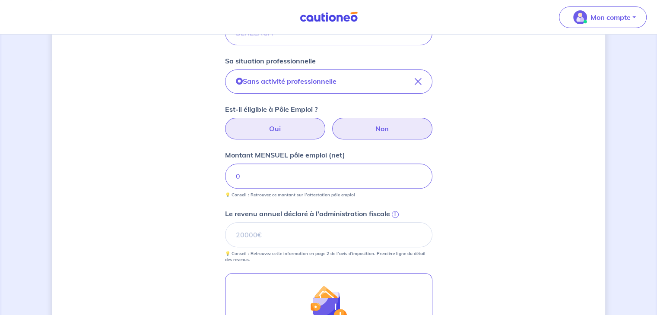
click at [361, 130] on label "Non" at bounding box center [382, 129] width 100 height 22
click at [331, 123] on input "Non" at bounding box center [329, 121] width 6 height 6
radio input "true"
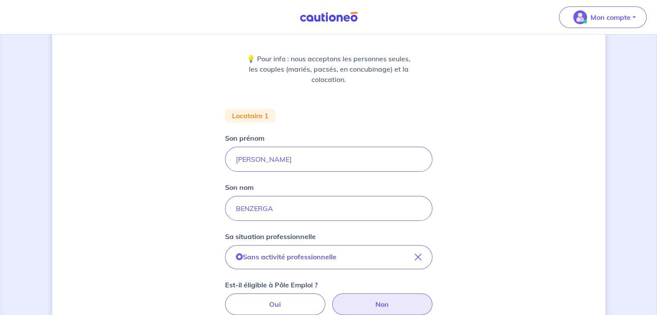
scroll to position [103, 0]
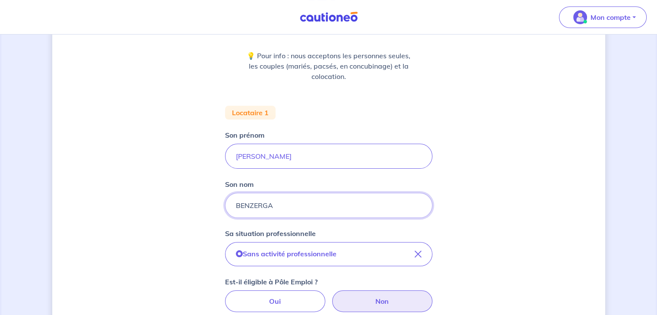
click at [255, 202] on input "BENZERGA" at bounding box center [328, 205] width 207 height 25
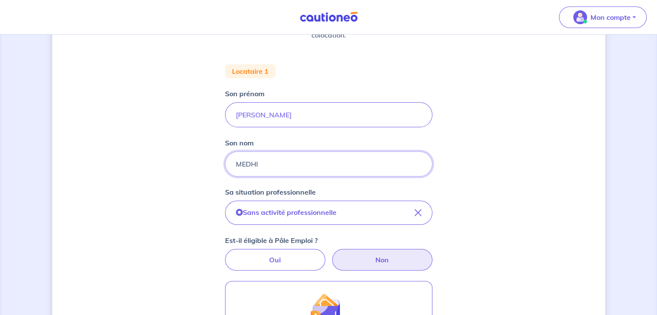
scroll to position [146, 0]
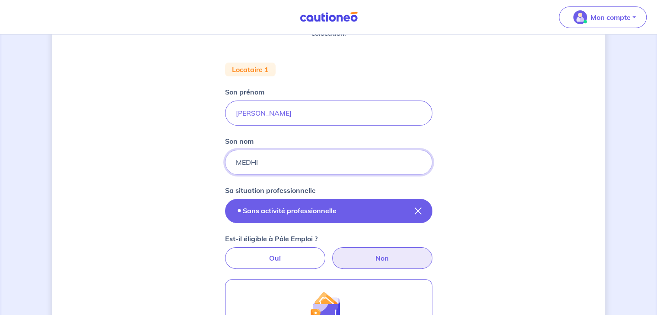
type input "MEDHI"
click at [298, 209] on p "Sans activité professionnelle" at bounding box center [290, 211] width 94 height 10
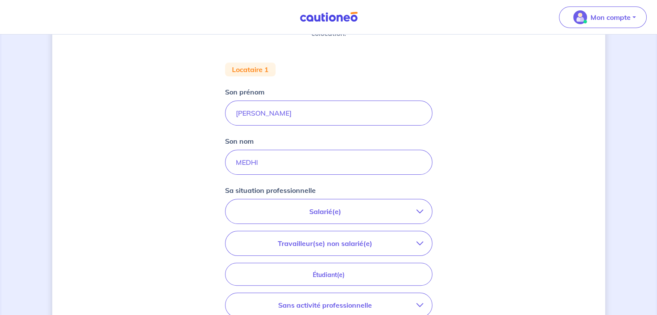
click at [347, 207] on p "Salarié(e)" at bounding box center [325, 211] width 182 height 10
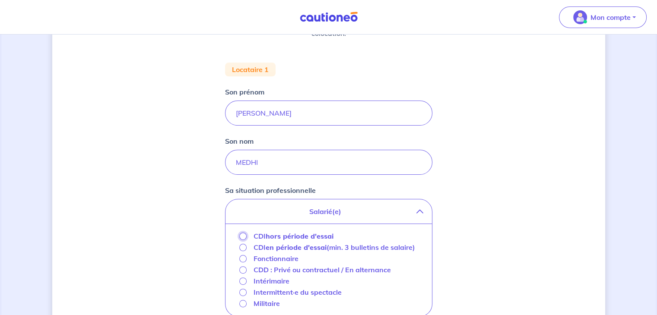
click at [242, 235] on input "CDI hors période d'essai" at bounding box center [242, 236] width 7 height 7
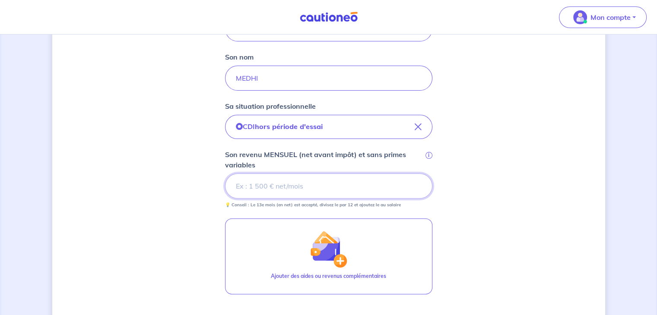
scroll to position [233, 0]
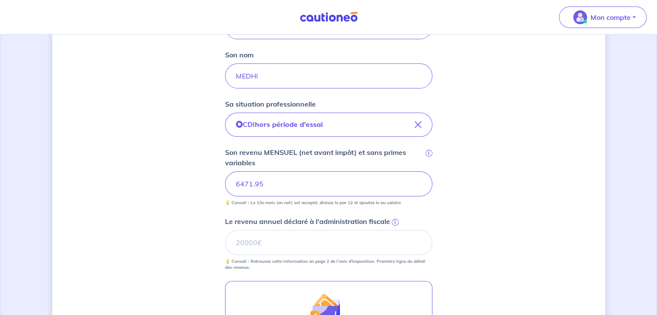
click at [185, 188] on div "Concernant vos locataires 💡 Pour info : nous acceptons les personnes seules, le…" at bounding box center [328, 149] width 553 height 674
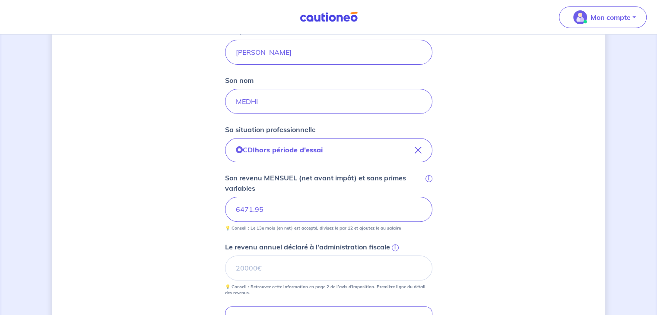
scroll to position [240, 0]
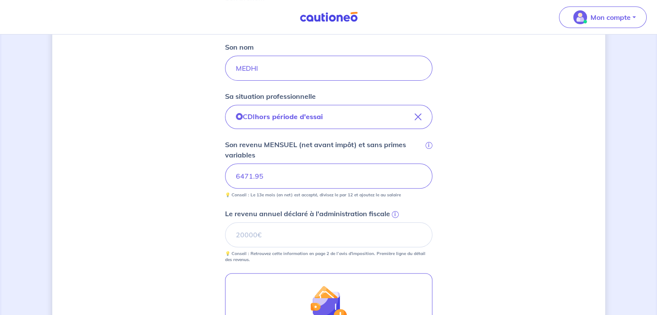
click at [266, 160] on div "Son revenu MENSUEL (net avant impôt) et sans primes variables i 6471.95 💡 Conse…" at bounding box center [328, 168] width 207 height 59
click at [264, 178] on input "6471.95" at bounding box center [328, 176] width 207 height 25
click at [249, 178] on input "1582024.87" at bounding box center [328, 176] width 207 height 25
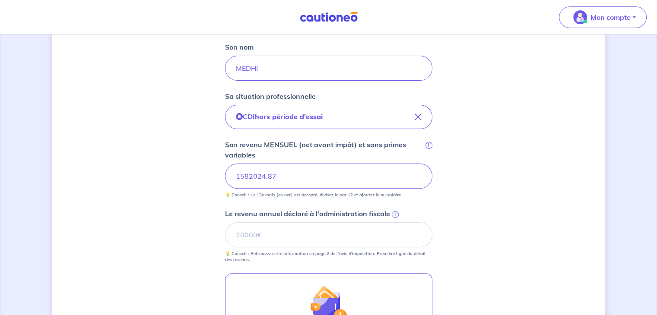
click at [249, 178] on input "1582024.87" at bounding box center [328, 176] width 207 height 25
click at [268, 240] on input "Le revenu annuel déclaré à l'administration fiscale i" at bounding box center [328, 234] width 207 height 25
paste input "124997.56"
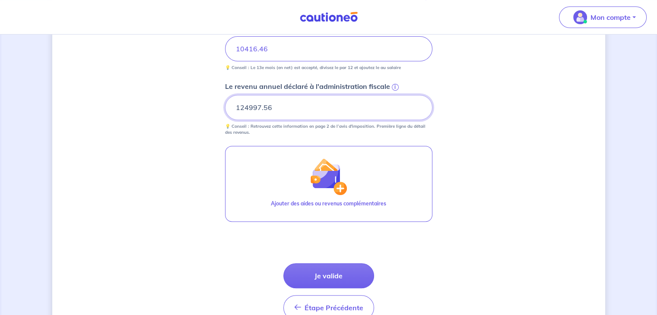
scroll to position [370, 0]
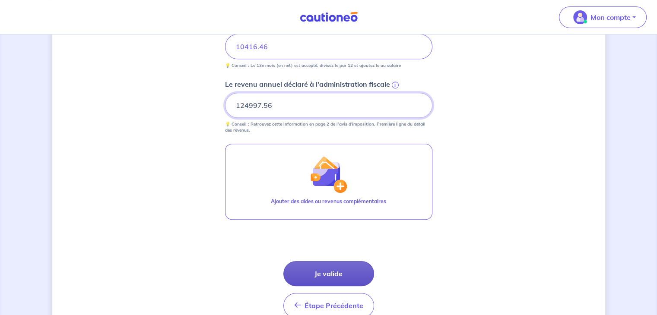
type input "124997.56"
click at [327, 269] on button "Je valide" at bounding box center [328, 273] width 91 height 25
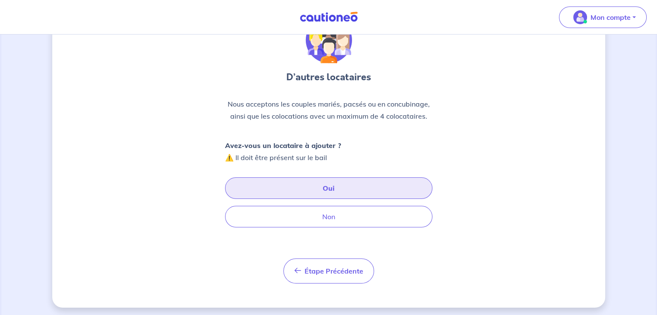
scroll to position [51, 0]
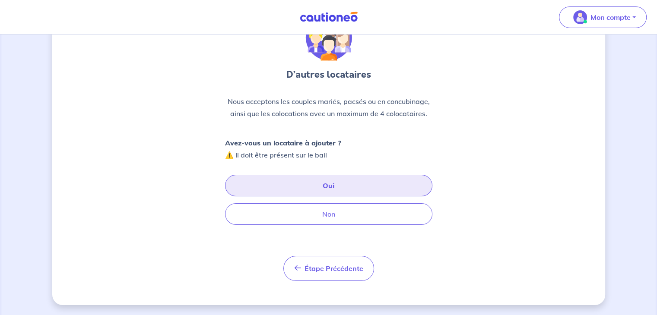
click at [328, 185] on button "Oui" at bounding box center [328, 186] width 207 height 22
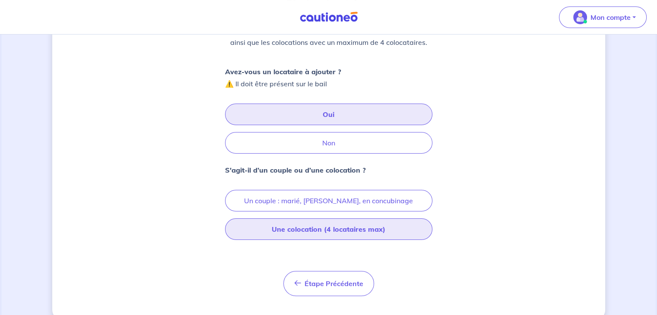
scroll to position [137, 0]
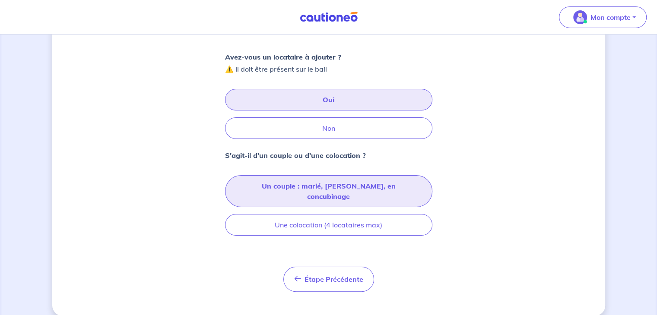
click at [306, 183] on button "Un couple : marié, [PERSON_NAME], en concubinage" at bounding box center [328, 191] width 207 height 32
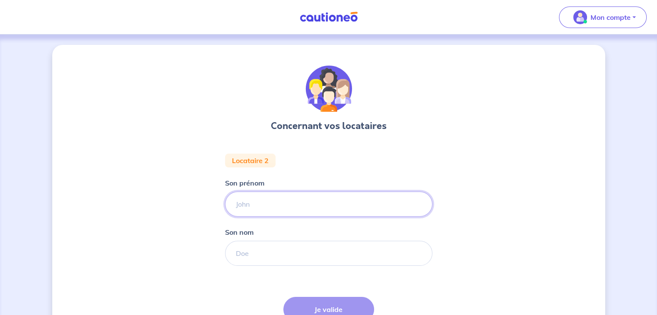
click at [281, 200] on input "Son prénom" at bounding box center [328, 204] width 207 height 25
type input "BENZERGA"
click at [259, 256] on input "Son nom" at bounding box center [328, 253] width 207 height 25
click at [247, 209] on input "BENZERGA" at bounding box center [328, 204] width 207 height 25
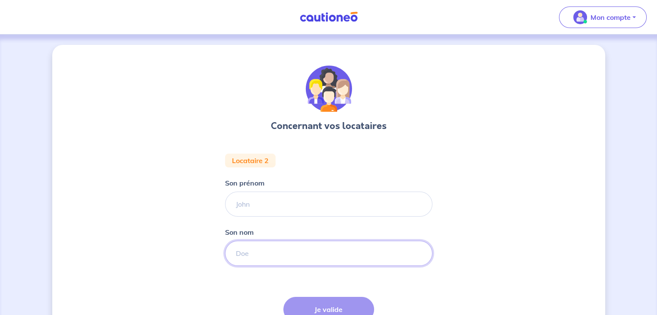
click at [257, 252] on input "Son nom" at bounding box center [328, 253] width 207 height 25
paste input "BENZERGA"
type input "BENZERGA"
click at [236, 206] on input "Son prénom" at bounding box center [328, 204] width 207 height 25
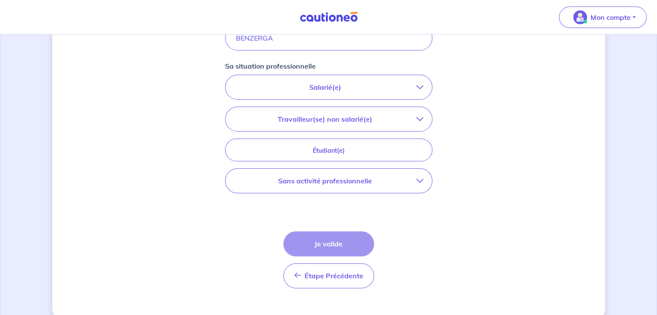
scroll to position [216, 0]
type input "[PERSON_NAME]"
click at [393, 180] on p "Sans activité professionnelle" at bounding box center [325, 180] width 182 height 10
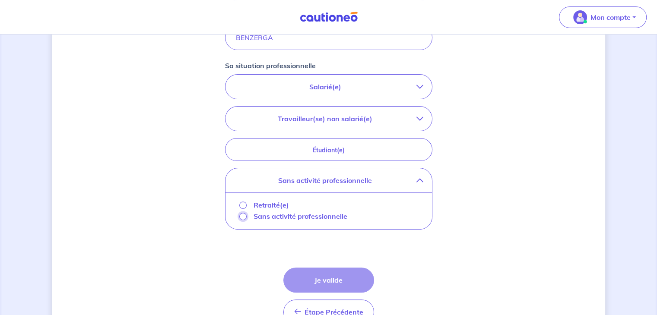
click at [241, 218] on input "Sans activité professionnelle" at bounding box center [242, 216] width 7 height 7
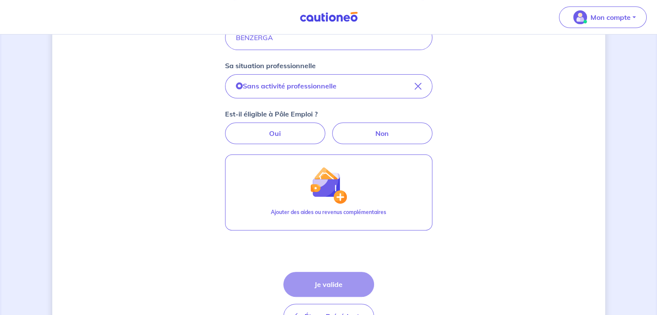
drag, startPoint x: 332, startPoint y: 284, endPoint x: 340, endPoint y: 278, distance: 9.6
click at [332, 284] on div "Étape Précédente Précédent Je valide Je valide" at bounding box center [328, 300] width 91 height 57
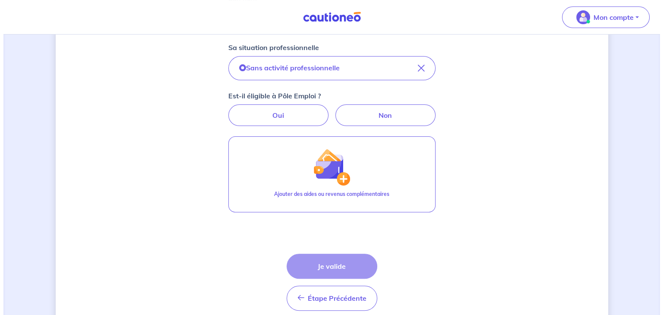
scroll to position [259, 0]
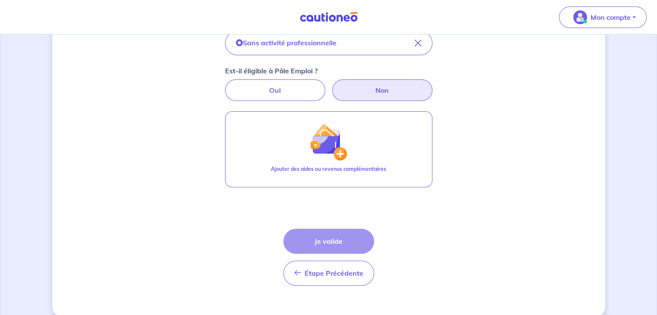
click at [371, 93] on label "Non" at bounding box center [382, 90] width 100 height 22
click at [331, 85] on input "Non" at bounding box center [329, 82] width 6 height 6
radio input "true"
click at [323, 240] on div "Étape Précédente Précédent Je valide Je valide" at bounding box center [328, 257] width 91 height 57
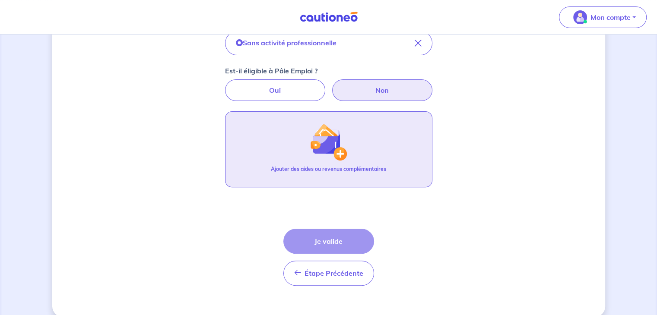
click at [328, 148] on img "button" at bounding box center [328, 141] width 37 height 37
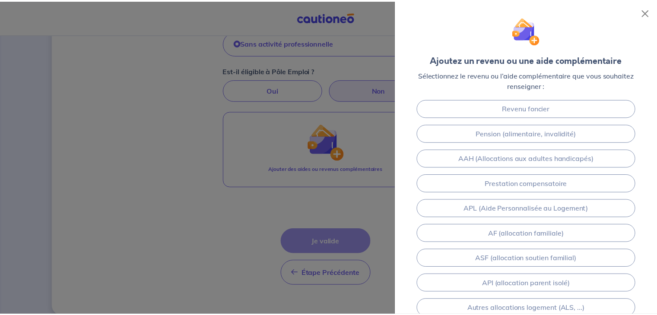
scroll to position [0, 0]
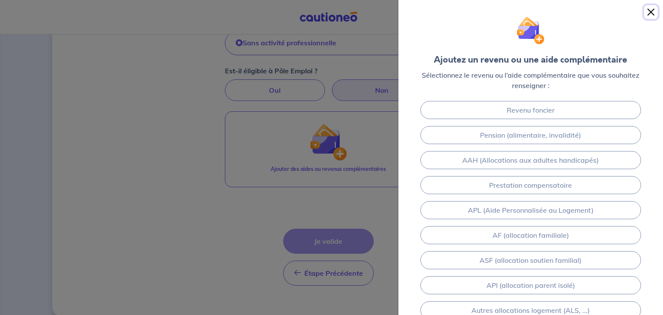
click at [652, 11] on button "Close" at bounding box center [651, 12] width 14 height 14
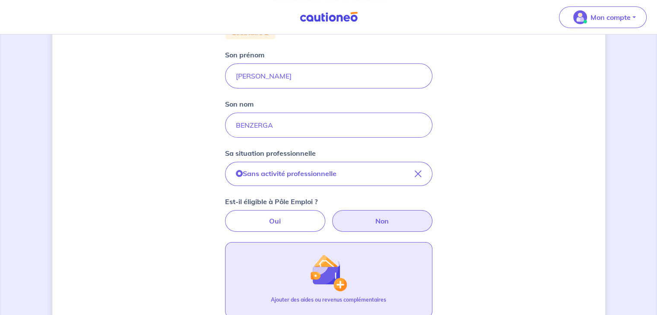
scroll to position [130, 0]
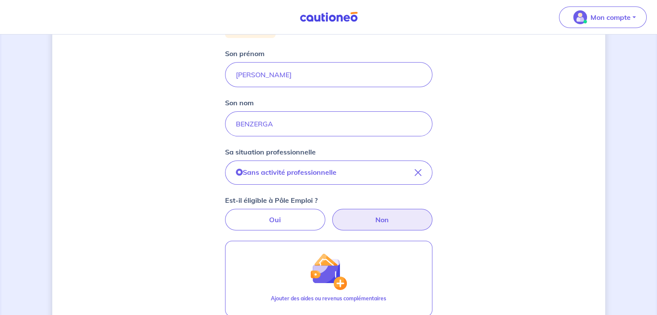
click at [383, 218] on label "Non" at bounding box center [382, 220] width 100 height 22
click at [331, 215] on input "Non" at bounding box center [329, 212] width 6 height 6
click at [293, 220] on label "Oui" at bounding box center [275, 220] width 100 height 22
click at [326, 215] on input "Oui" at bounding box center [329, 212] width 6 height 6
radio input "true"
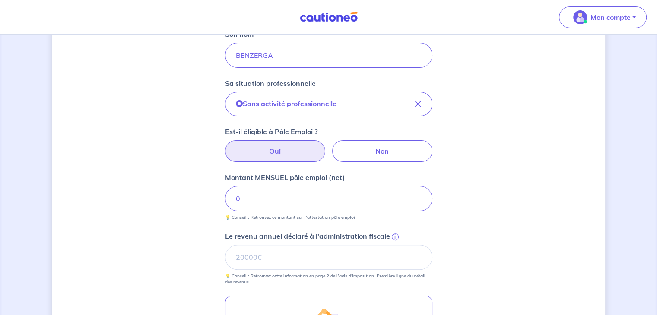
scroll to position [216, 0]
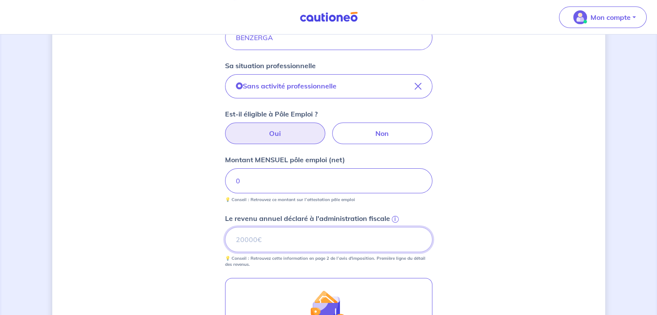
click at [283, 237] on input "Le revenu annuel déclaré à l'administration fiscale i" at bounding box center [328, 239] width 207 height 25
type input "0"
click at [152, 199] on div "Concernant vos locataires Locataire 2 Son prénom [PERSON_NAME] nom BENZERGA Sa …" at bounding box center [328, 156] width 553 height 655
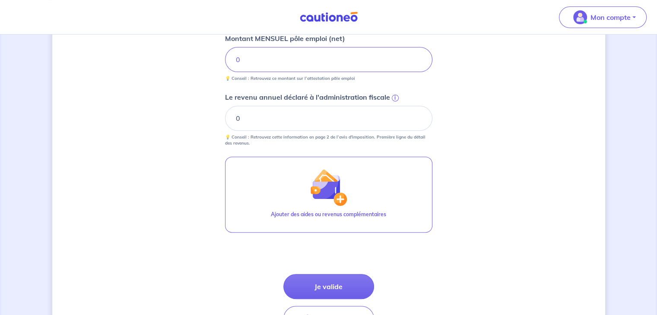
scroll to position [389, 0]
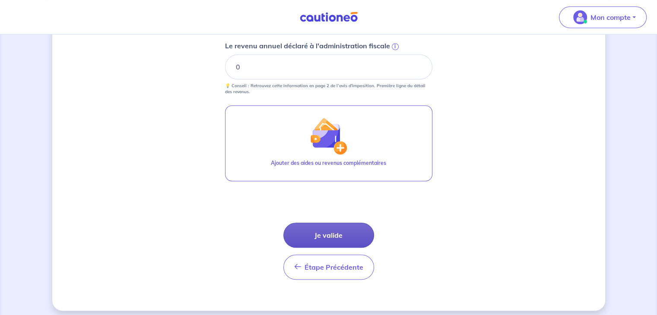
click at [336, 230] on button "Je valide" at bounding box center [328, 235] width 91 height 25
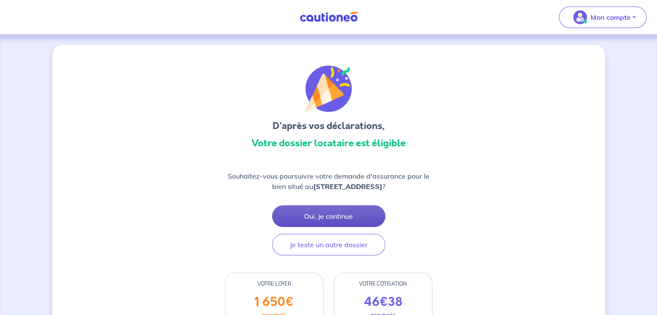
click at [326, 214] on button "Oui, je continue" at bounding box center [328, 217] width 113 height 22
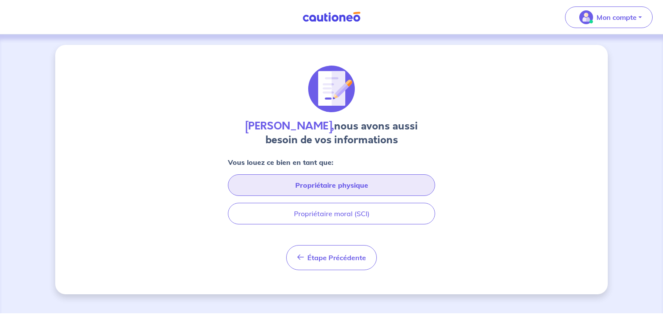
click at [335, 192] on button "Propriétaire physique" at bounding box center [331, 185] width 207 height 22
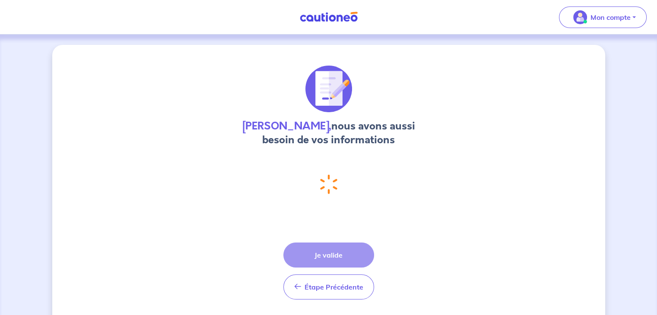
select select "FR"
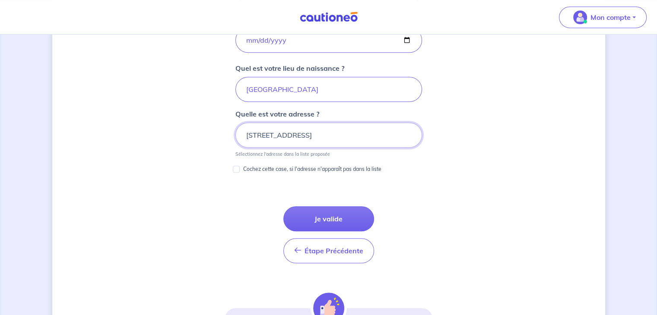
scroll to position [414, 0]
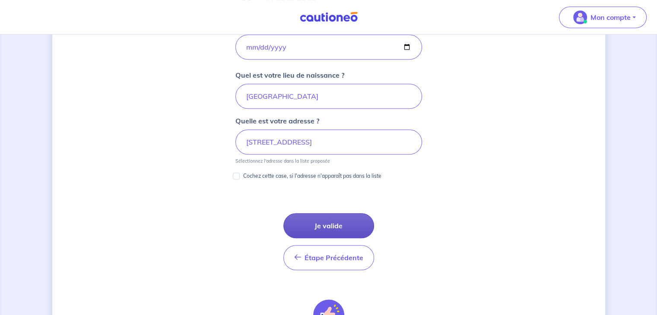
click at [321, 216] on button "Je valide" at bounding box center [328, 225] width 91 height 25
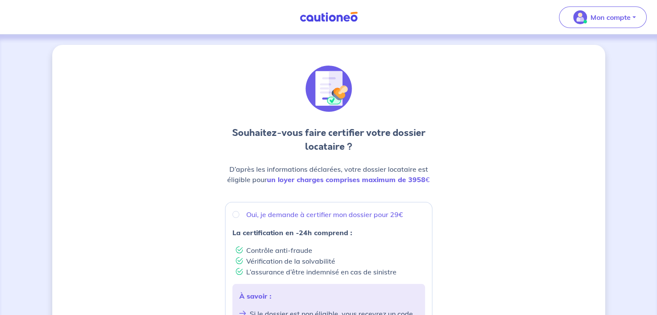
click at [323, 4] on nav "Mon compte Me déconnecter" at bounding box center [328, 17] width 657 height 35
click at [323, 13] on img at bounding box center [328, 17] width 65 height 11
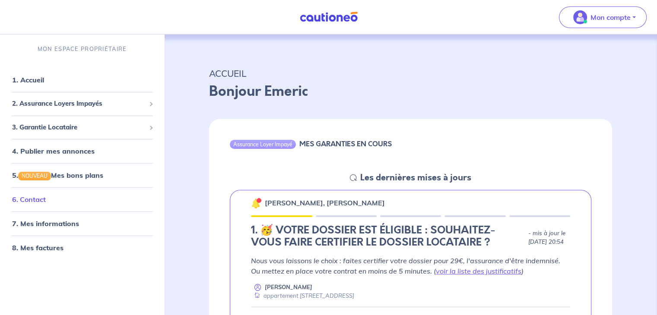
click at [31, 201] on link "6. Contact" at bounding box center [29, 199] width 34 height 9
